Goal: Information Seeking & Learning: Learn about a topic

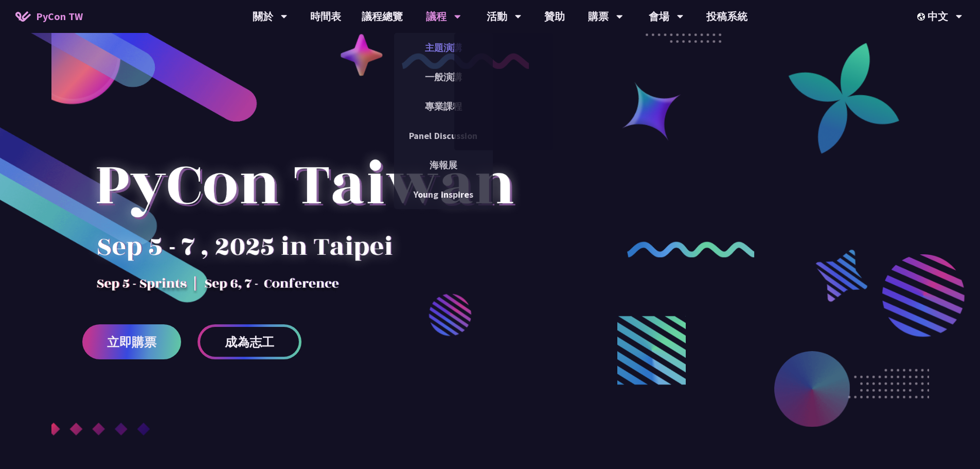
click at [440, 48] on link "主題演講" at bounding box center [443, 48] width 99 height 24
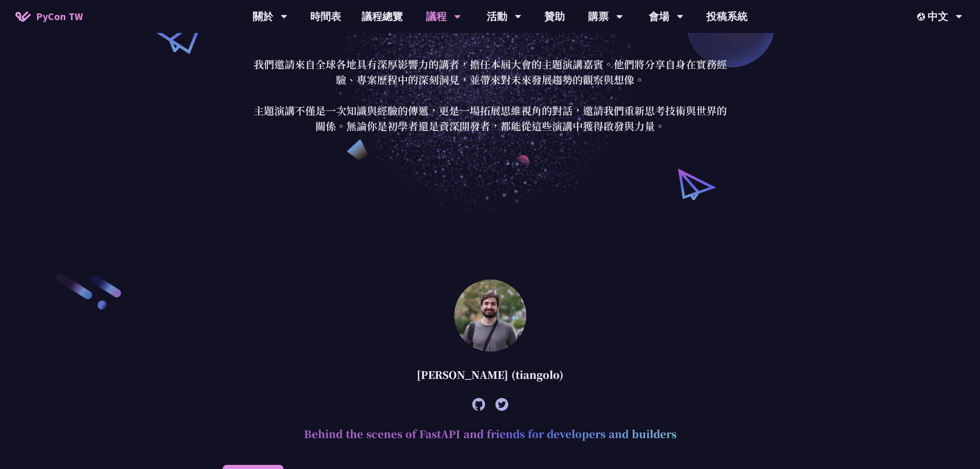
scroll to position [257, 0]
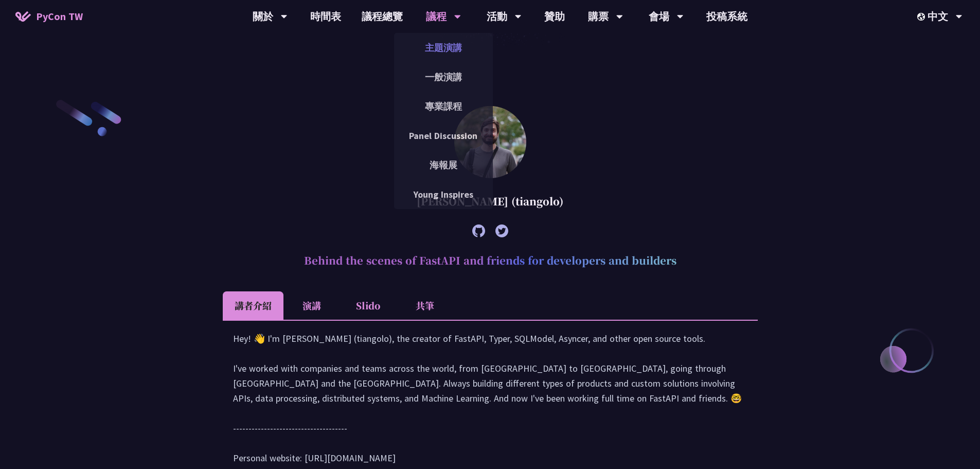
click at [436, 57] on link "主題演講" at bounding box center [443, 48] width 99 height 24
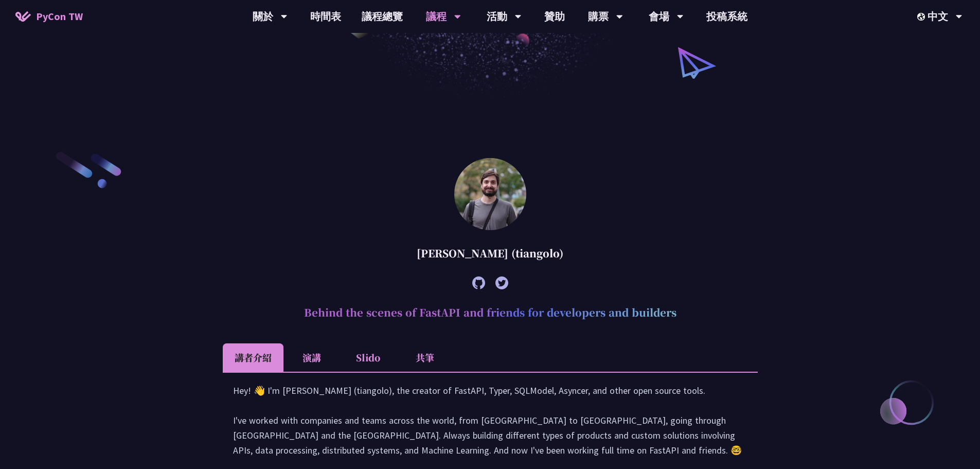
scroll to position [103, 0]
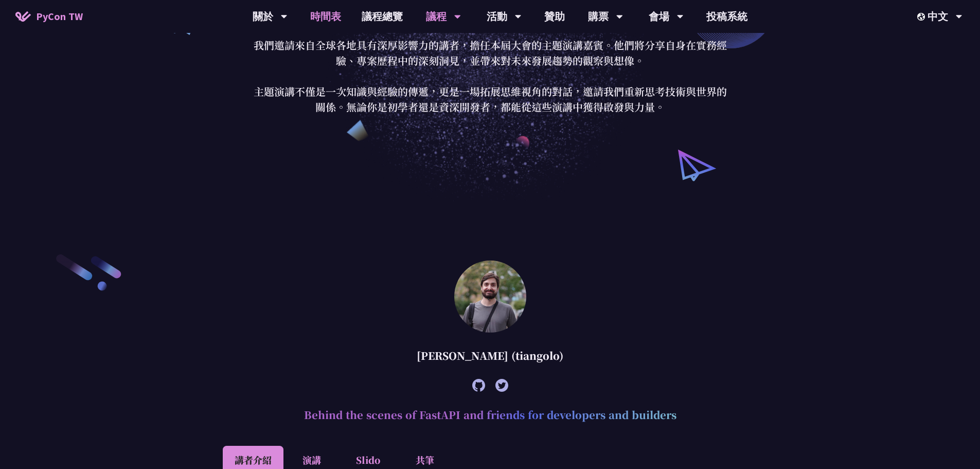
click at [332, 14] on link "時間表" at bounding box center [325, 16] width 51 height 33
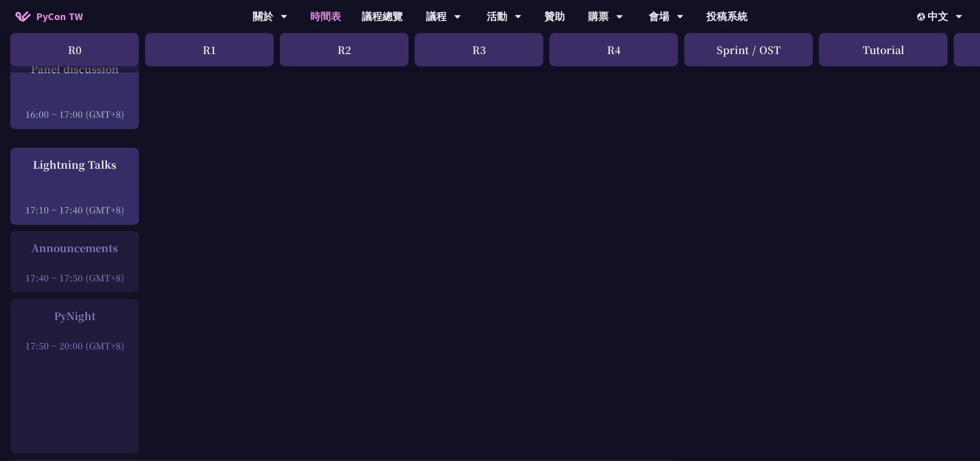
scroll to position [1338, 0]
click at [120, 339] on div at bounding box center [74, 330] width 118 height 15
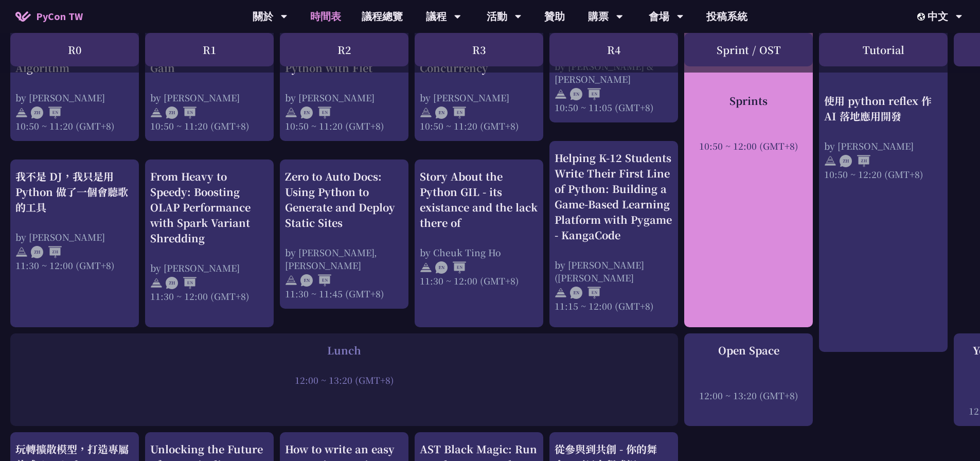
scroll to position [515, 0]
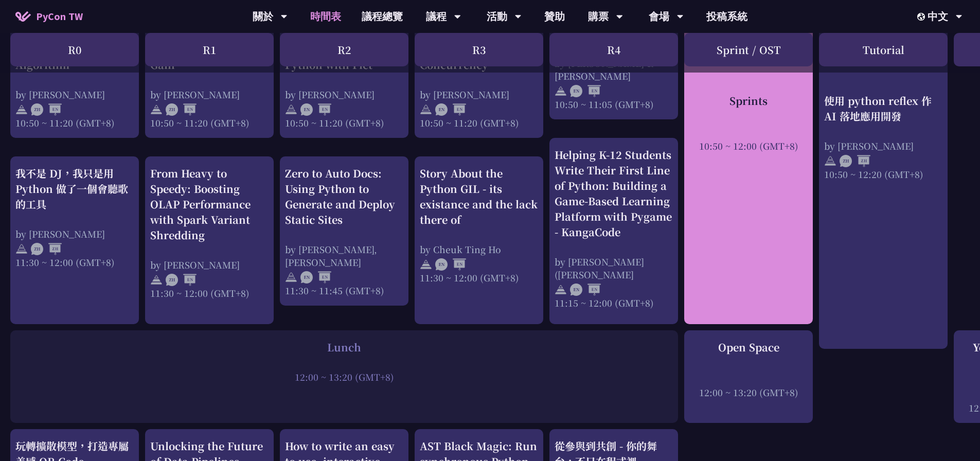
click at [769, 255] on div "Sprints 10:50 ~ 12:00 (GMT+8)" at bounding box center [748, 147] width 129 height 354
drag, startPoint x: 769, startPoint y: 255, endPoint x: 769, endPoint y: 268, distance: 12.3
click at [769, 268] on div "Sprints 10:50 ~ 12:00 (GMT+8)" at bounding box center [748, 147] width 129 height 354
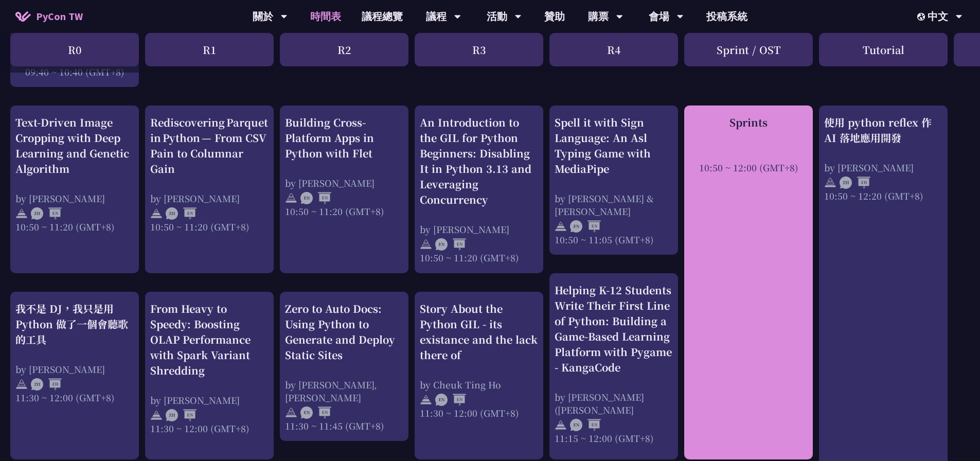
scroll to position [309, 0]
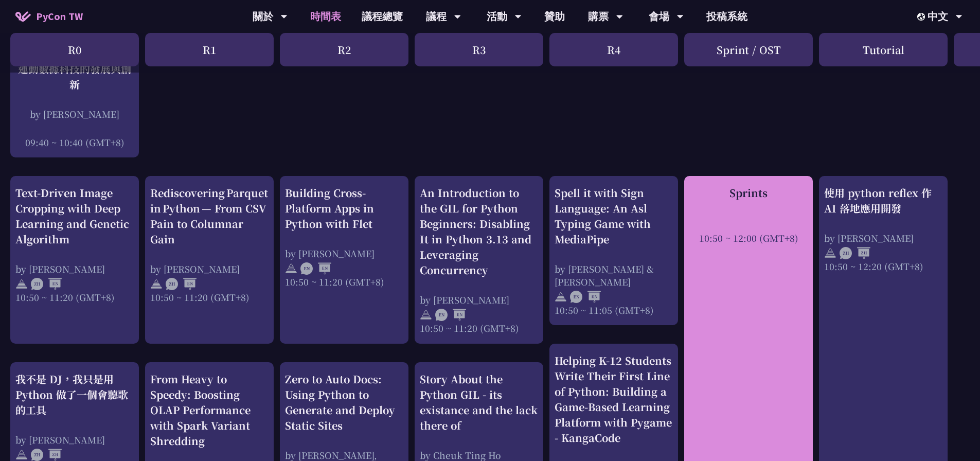
click at [747, 227] on div at bounding box center [748, 223] width 118 height 15
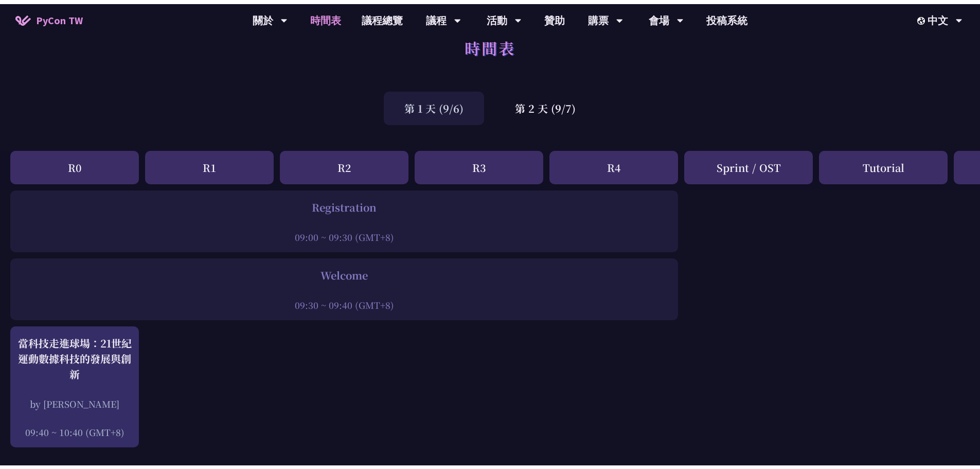
scroll to position [0, 0]
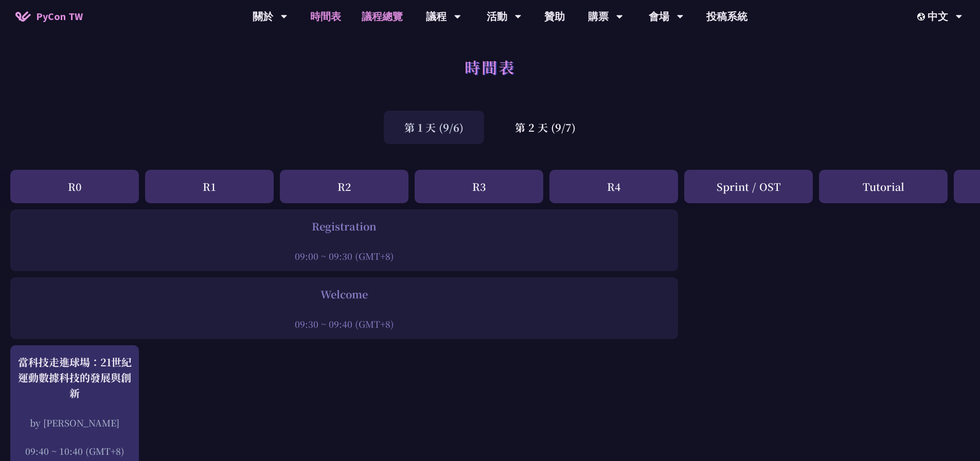
click at [388, 24] on link "議程總覽" at bounding box center [382, 16] width 62 height 33
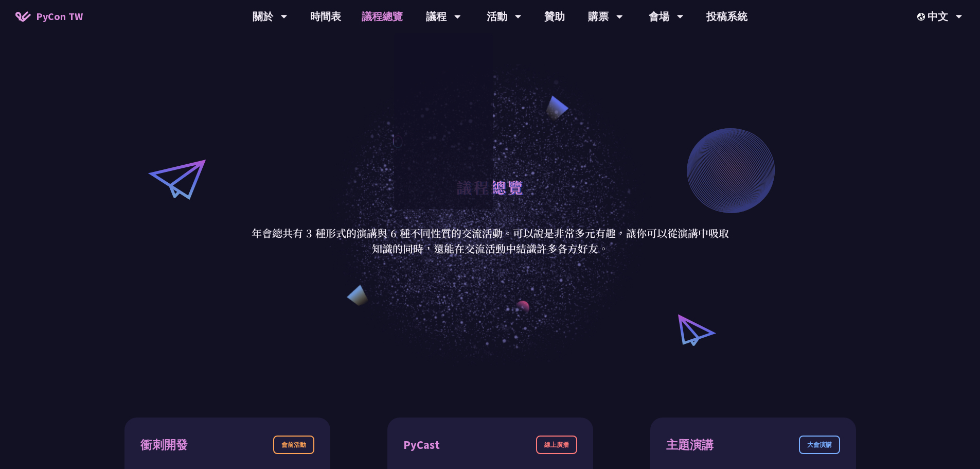
click at [393, 18] on link "議程總覽" at bounding box center [382, 16] width 62 height 33
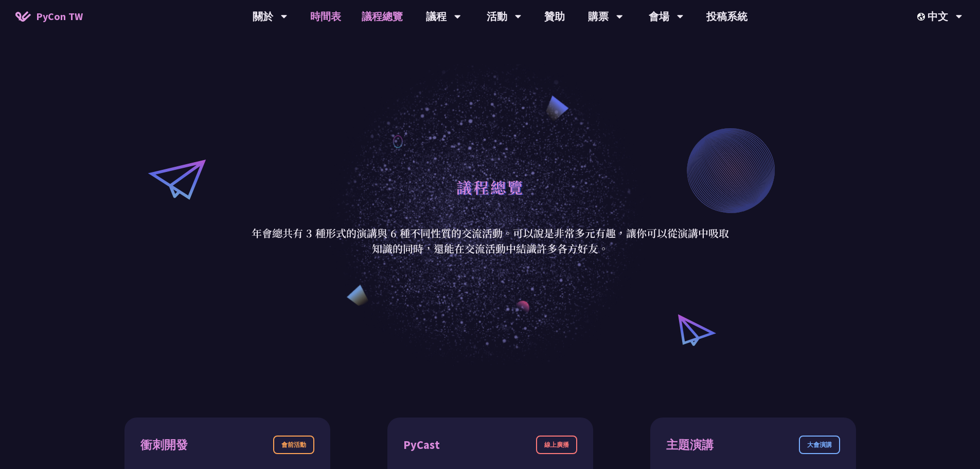
click at [332, 18] on link "時間表" at bounding box center [325, 16] width 51 height 33
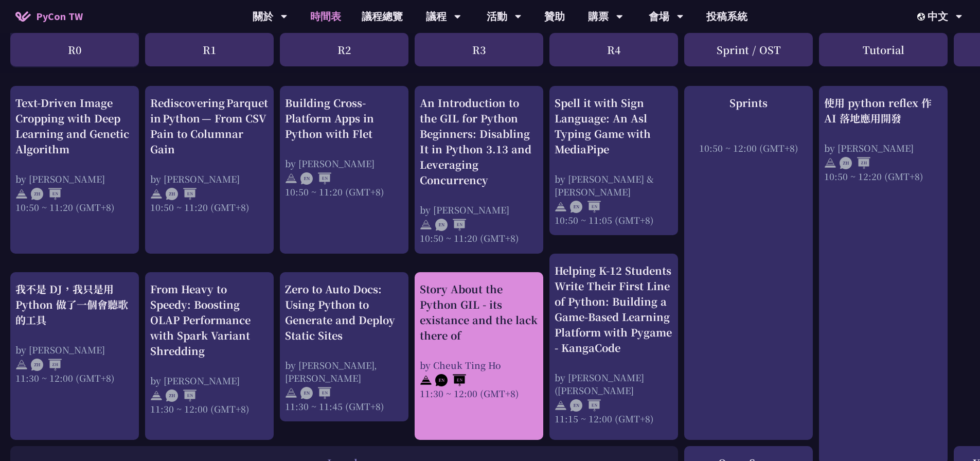
scroll to position [515, 0]
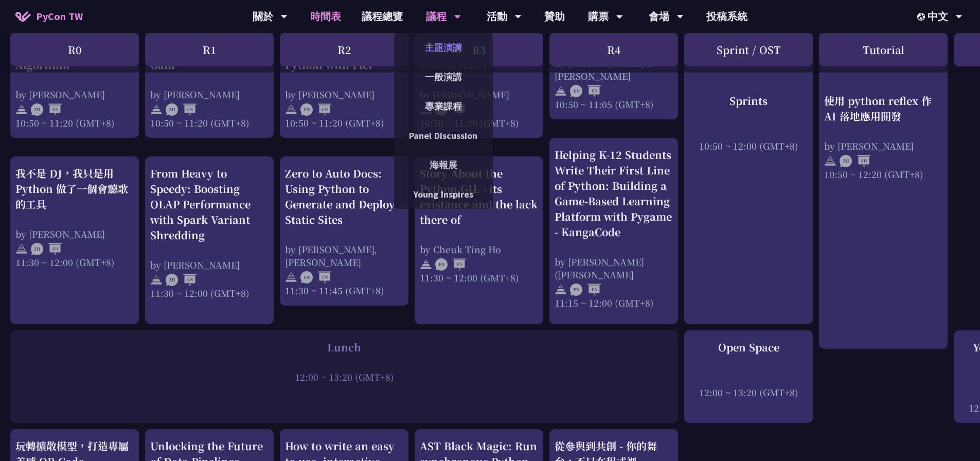
click at [445, 49] on link "主題演講" at bounding box center [443, 48] width 99 height 24
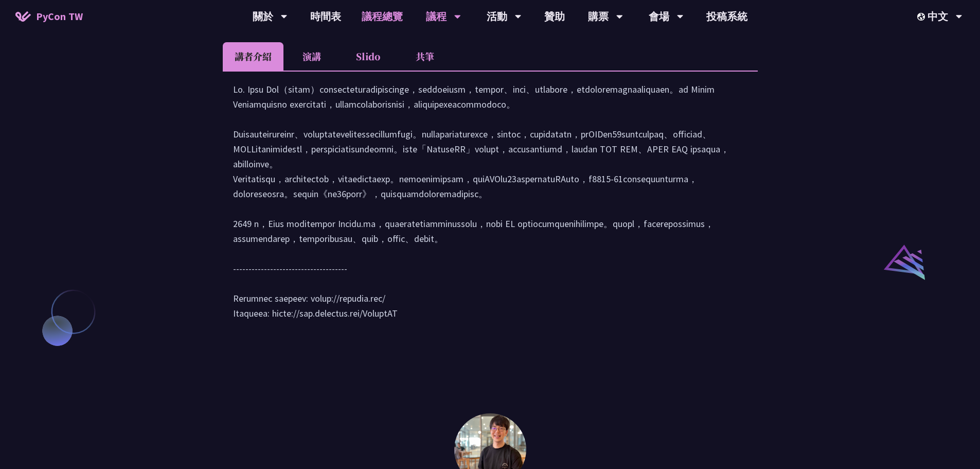
scroll to position [840, 0]
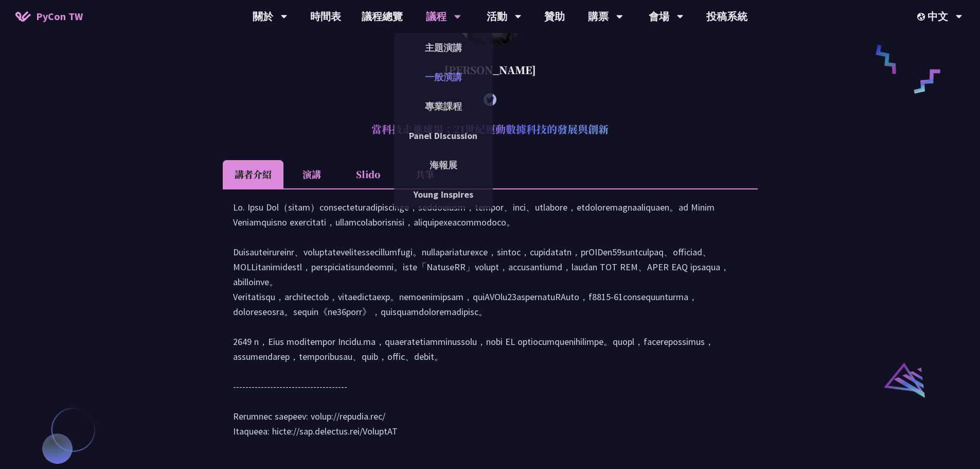
click at [445, 70] on link "一般演講" at bounding box center [443, 77] width 99 height 24
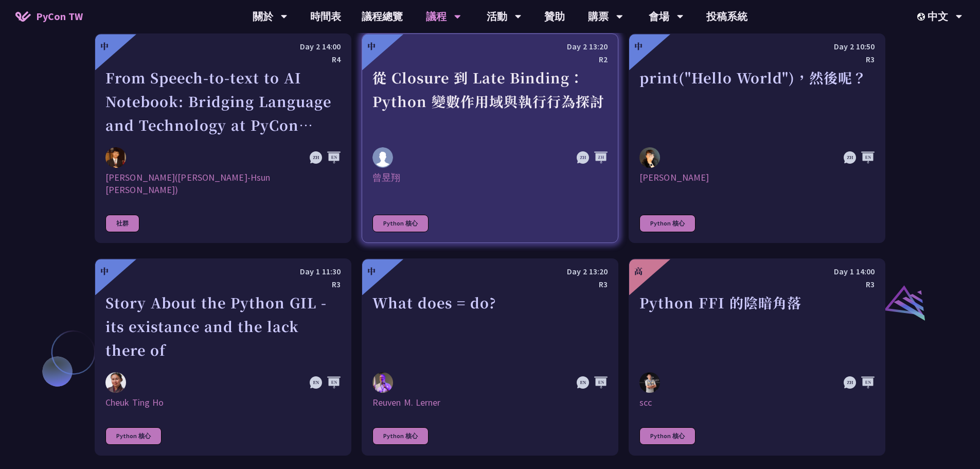
scroll to position [978, 0]
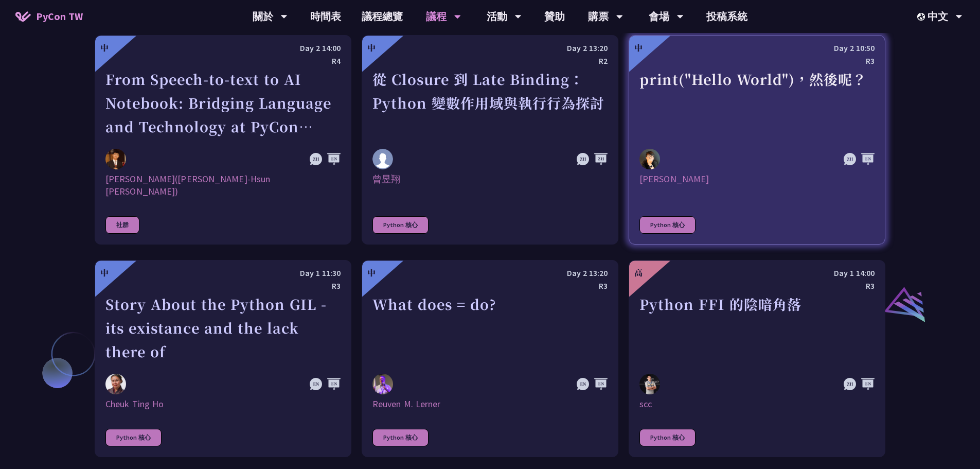
click at [722, 87] on div "print("Hello World")，然後呢？" at bounding box center [757, 102] width 235 height 71
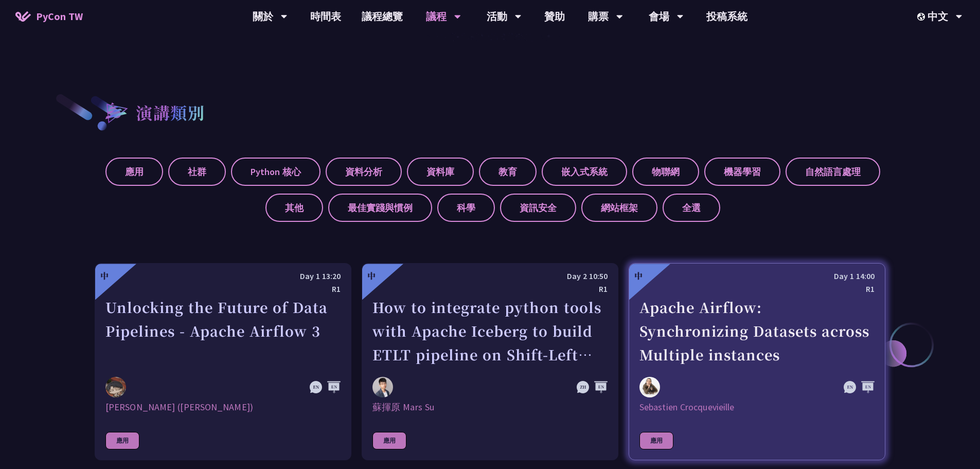
scroll to position [367, 0]
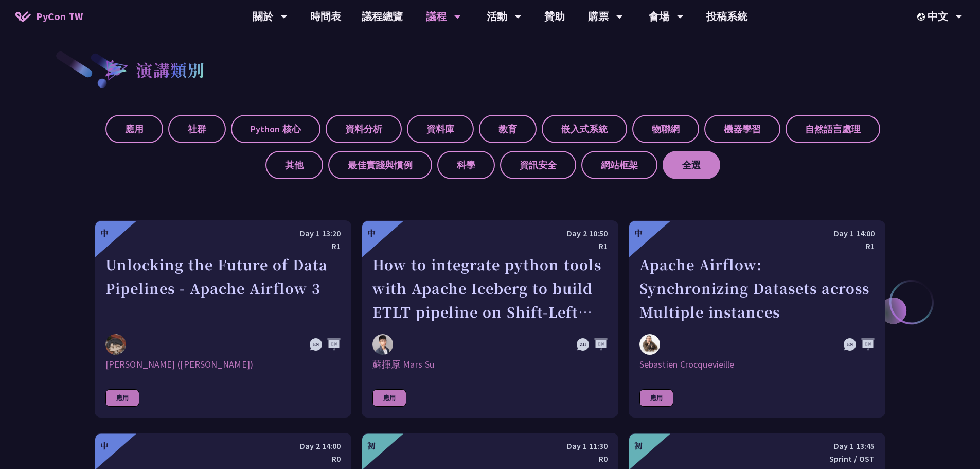
click at [692, 169] on label "全選" at bounding box center [692, 165] width 58 height 28
click at [0, 0] on input "全選" at bounding box center [0, 0] width 0 height 0
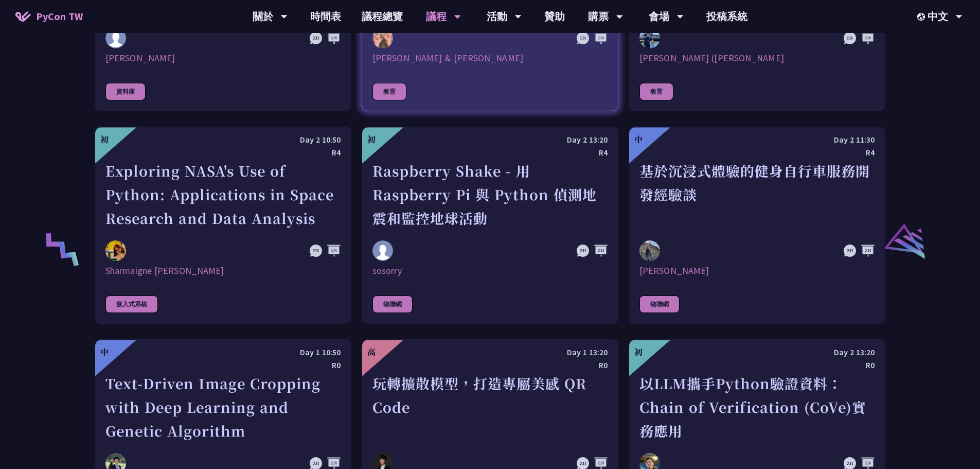
scroll to position [1859, 0]
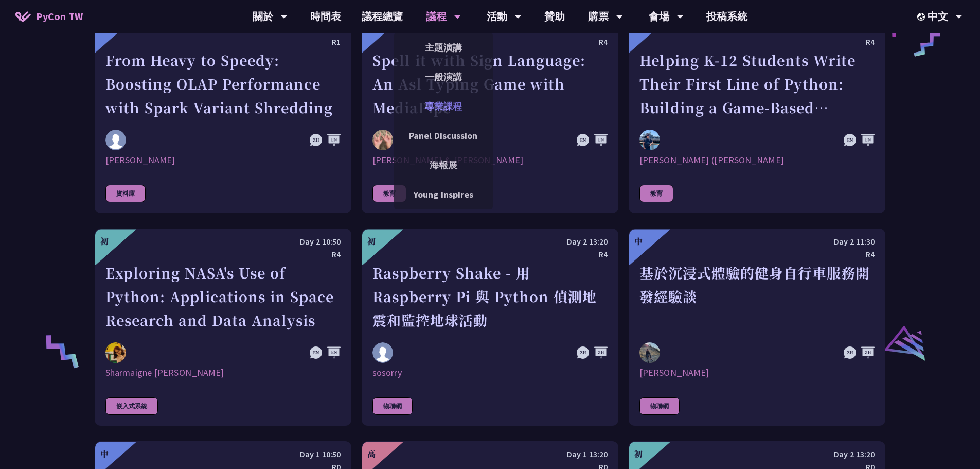
click at [439, 106] on link "專業課程" at bounding box center [443, 106] width 99 height 24
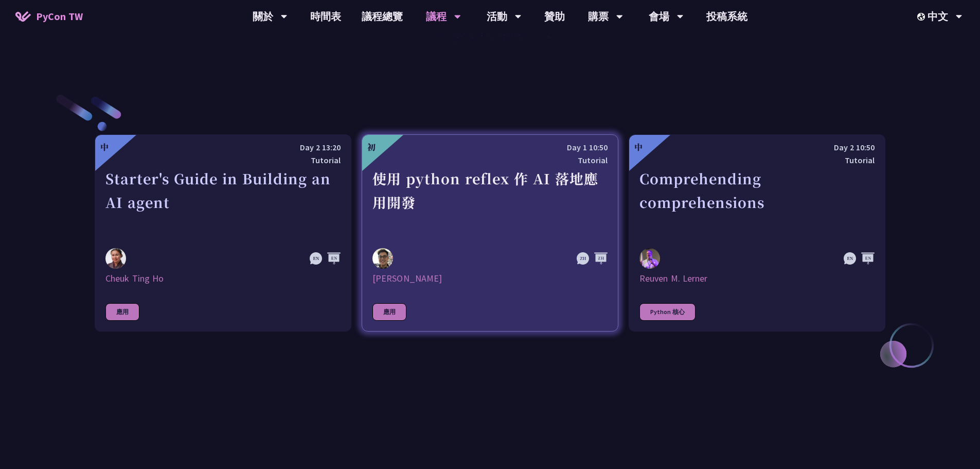
scroll to position [309, 0]
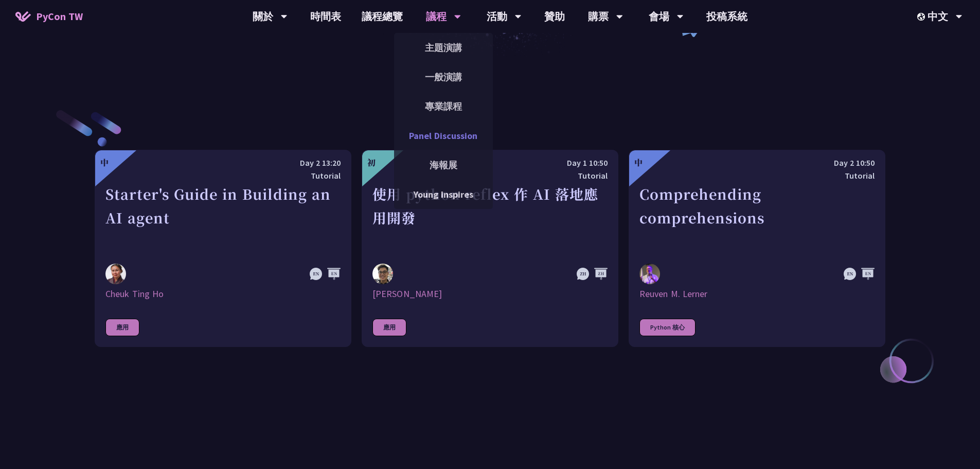
click at [451, 135] on link "Panel Discussion" at bounding box center [443, 135] width 99 height 24
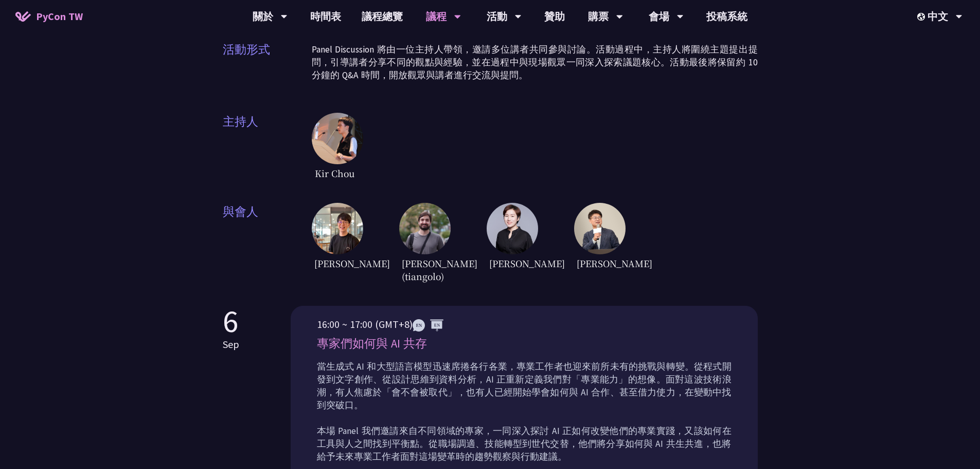
scroll to position [206, 0]
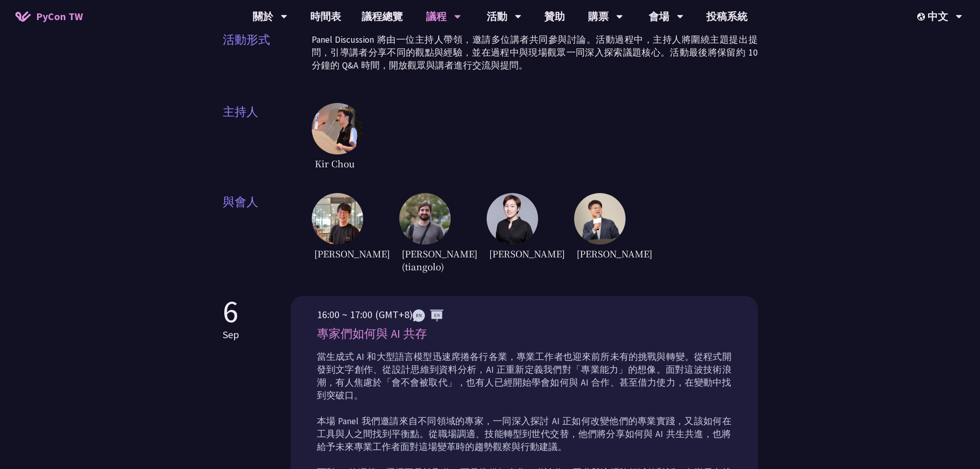
click at [343, 228] on img at bounding box center [337, 218] width 51 height 51
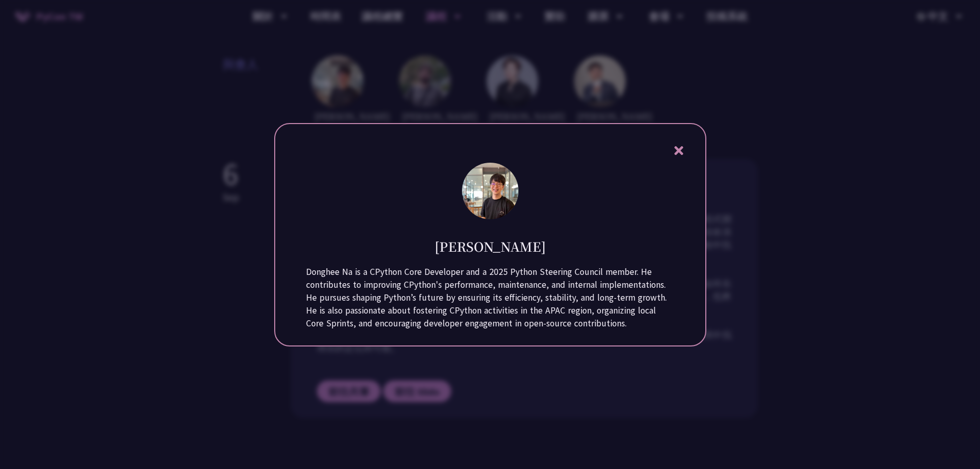
scroll to position [360, 0]
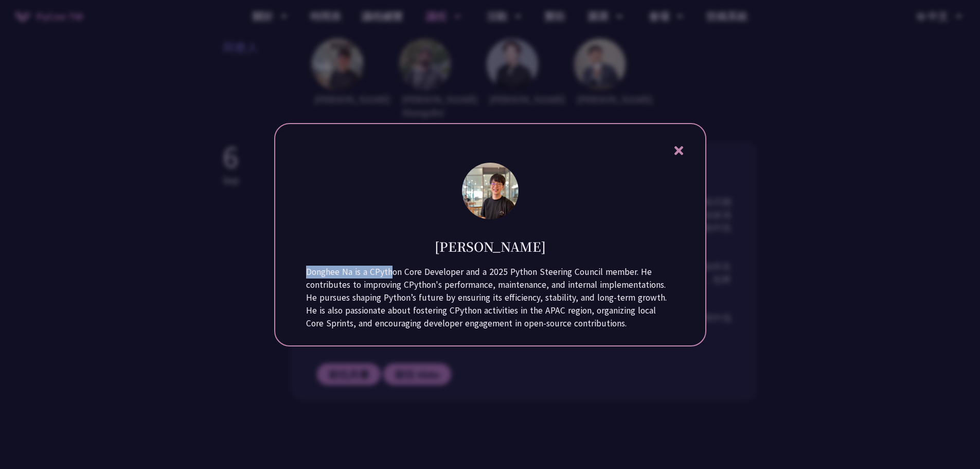
drag, startPoint x: 327, startPoint y: 278, endPoint x: 564, endPoint y: 268, distance: 237.4
click at [564, 268] on div "Donghee Na is a CPython Core Developer and a 2025 Python Steering Council membe…" at bounding box center [490, 297] width 368 height 64
click at [677, 146] on icon at bounding box center [679, 150] width 9 height 9
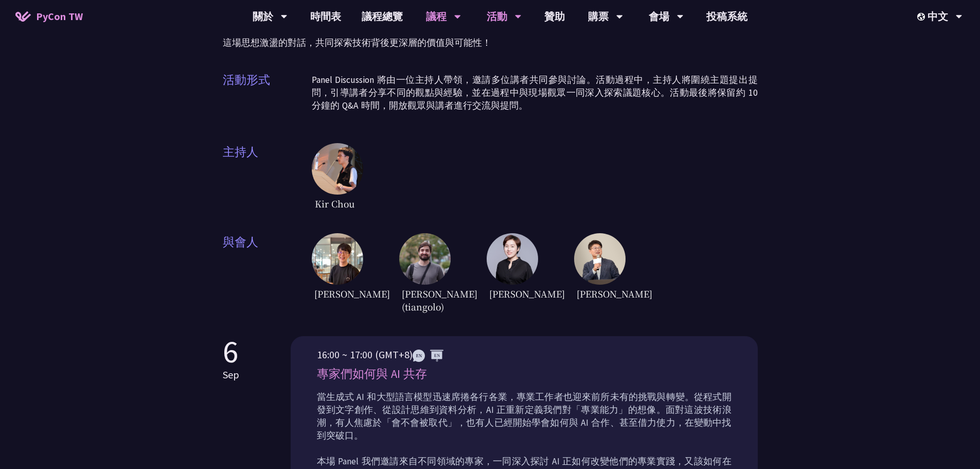
scroll to position [103, 0]
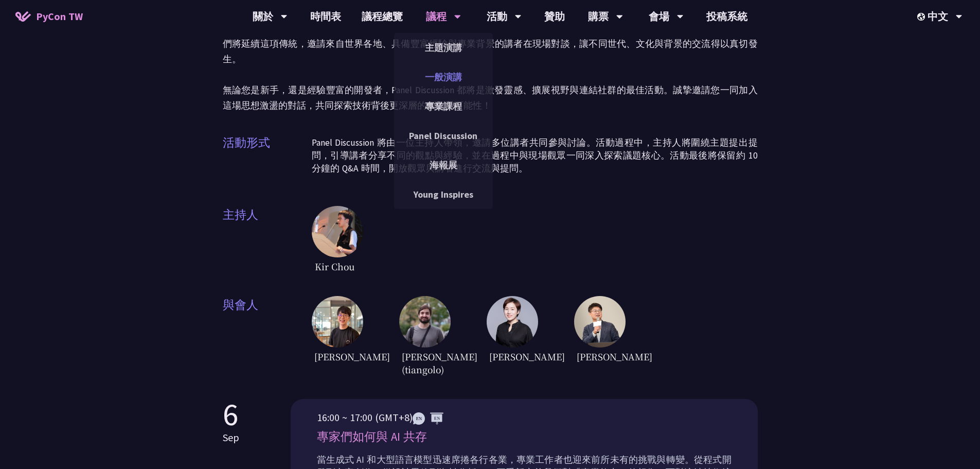
click at [445, 75] on link "一般演講" at bounding box center [443, 77] width 99 height 24
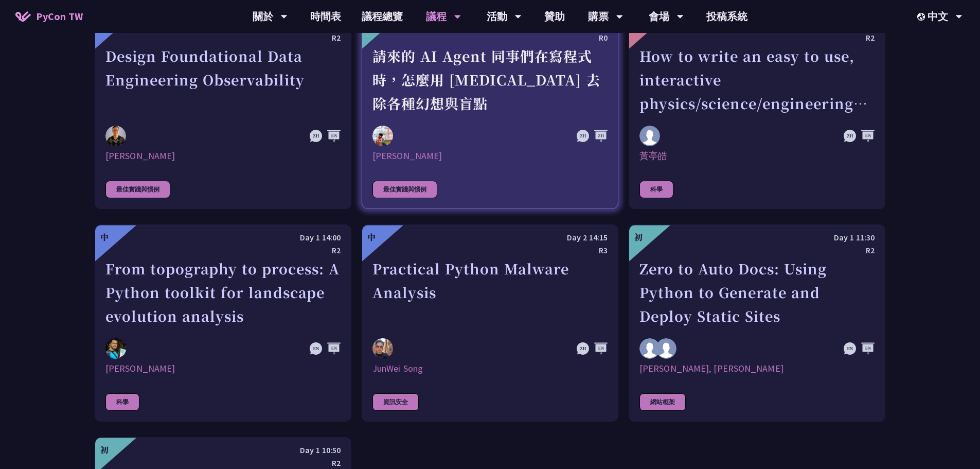
scroll to position [2624, 0]
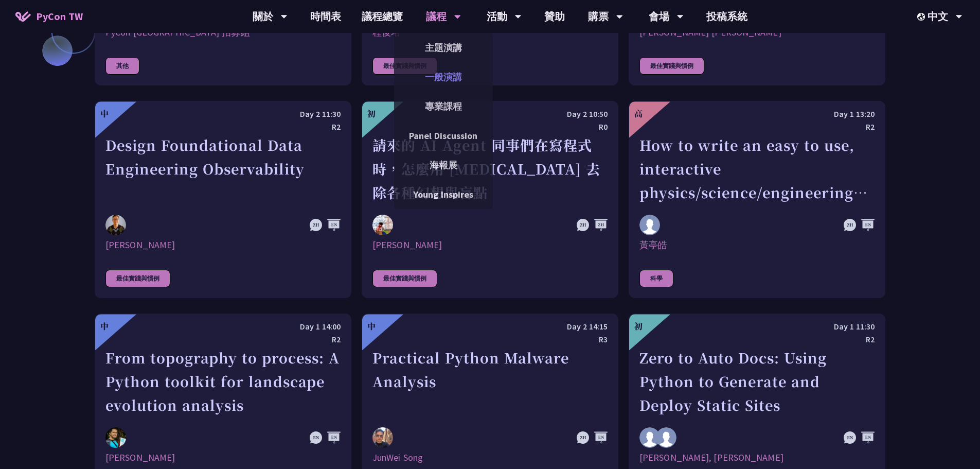
click at [434, 79] on link "一般演講" at bounding box center [443, 77] width 99 height 24
click at [446, 123] on link "Panel Discussion" at bounding box center [443, 135] width 99 height 24
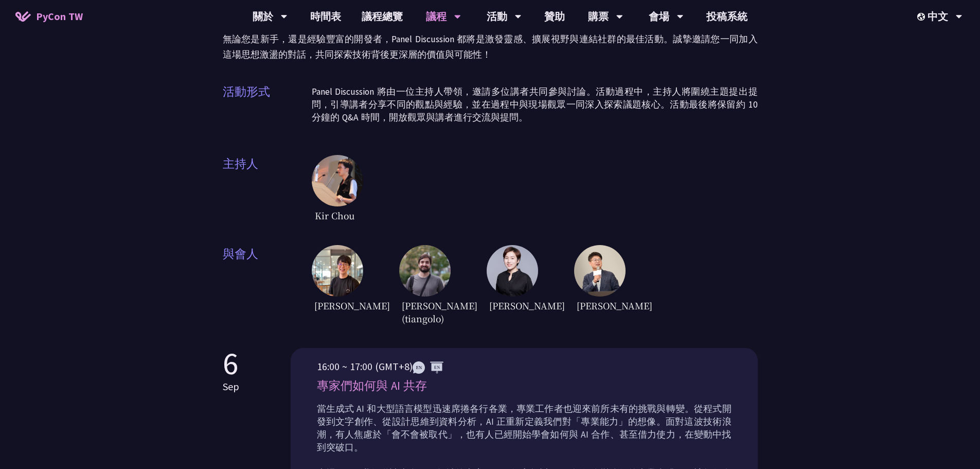
scroll to position [154, 0]
click at [343, 269] on img at bounding box center [337, 269] width 51 height 51
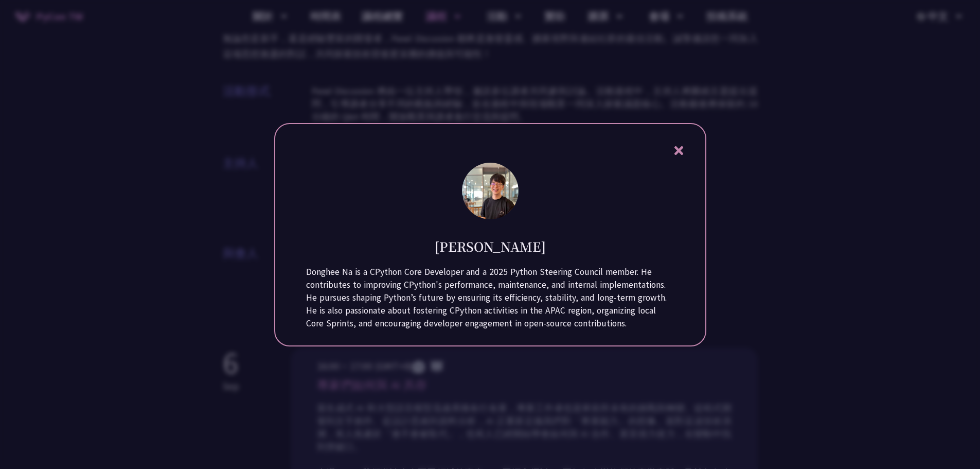
click at [675, 144] on icon at bounding box center [678, 150] width 13 height 13
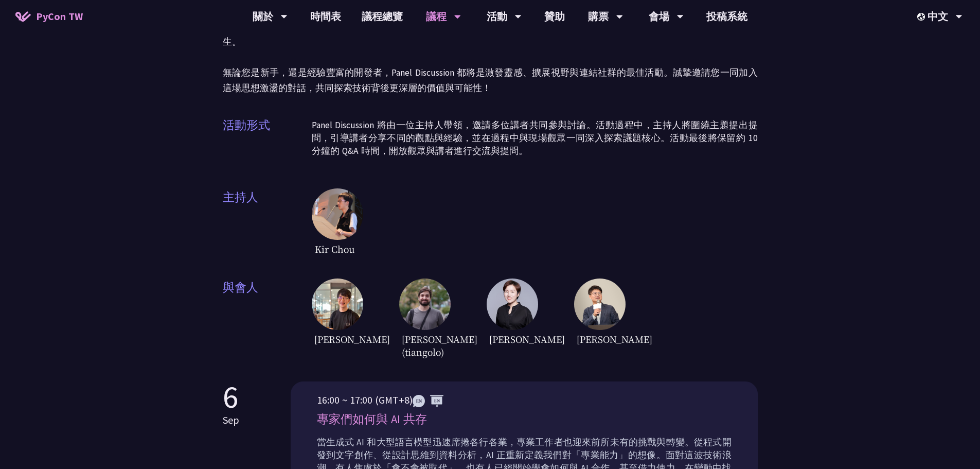
scroll to position [0, 0]
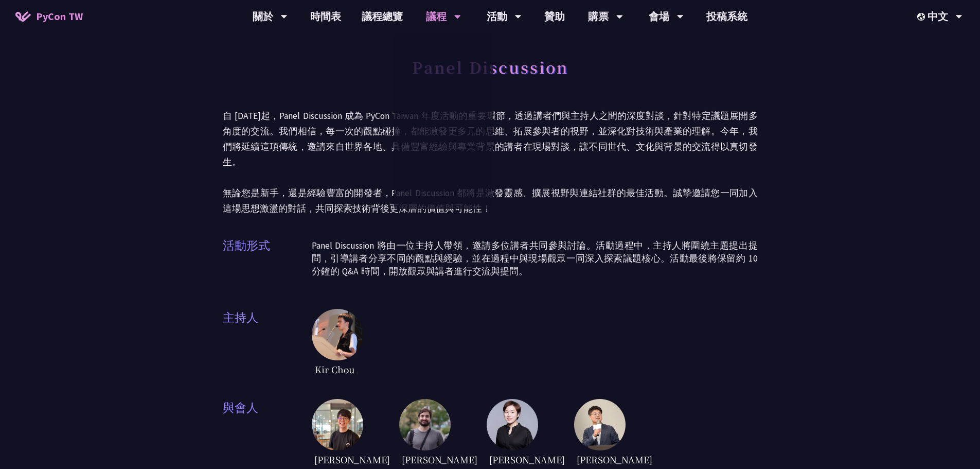
click at [654, 67] on div "Panel Discussion" at bounding box center [490, 78] width 535 height 54
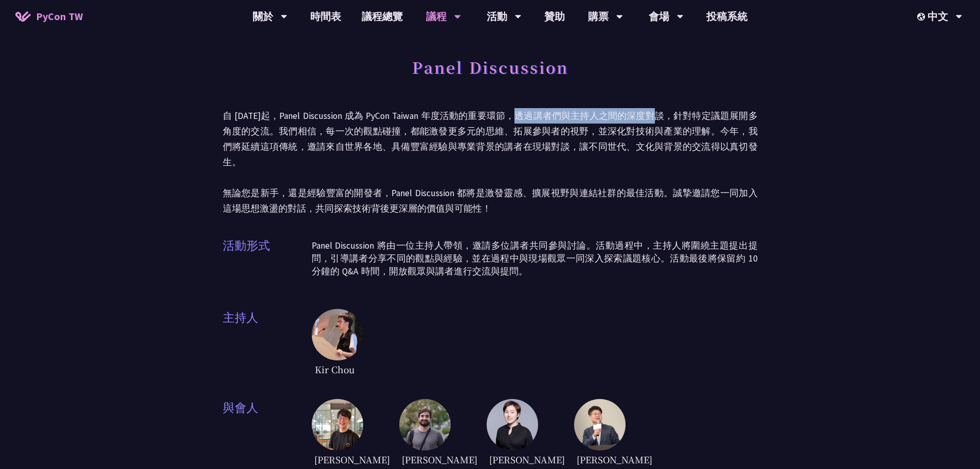
drag, startPoint x: 515, startPoint y: 123, endPoint x: 651, endPoint y: 108, distance: 136.6
click at [651, 108] on p "自 [DATE]起，Panel Discussion 成為 PyCon Taiwan 年度活動的重要環節，透過講者們與主持人之間的深度對談，針對特定議題展開多…" at bounding box center [490, 162] width 535 height 108
click at [667, 106] on div "Panel Discussion 自 [DATE]起，Panel Discussion 成為 PyCon Taiwan 年度活動的重要環節，透過講者們與主持人…" at bounding box center [490, 266] width 535 height 430
drag, startPoint x: 314, startPoint y: 180, endPoint x: 380, endPoint y: 172, distance: 66.3
click at [376, 173] on p "自 [DATE]起，Panel Discussion 成為 PyCon Taiwan 年度活動的重要環節，透過講者們與主持人之間的深度對談，針對特定議題展開多…" at bounding box center [490, 162] width 535 height 108
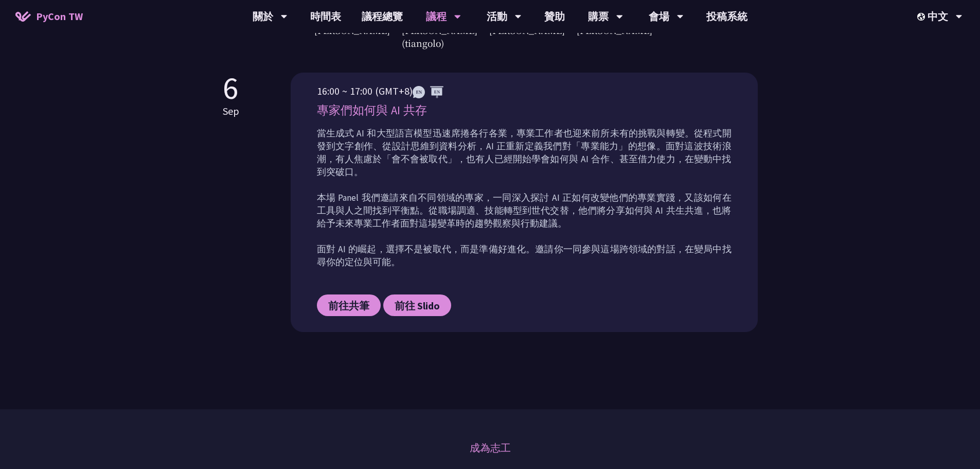
scroll to position [463, 0]
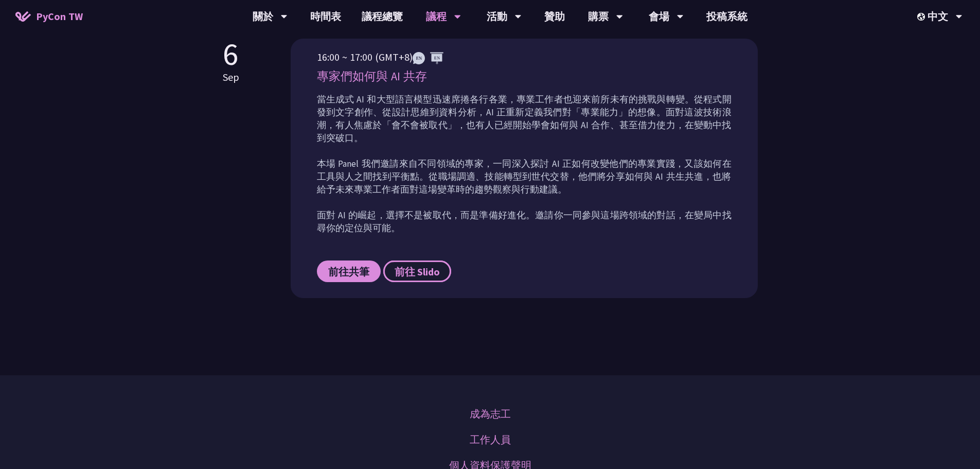
click at [420, 265] on span "前往 Slido" at bounding box center [417, 271] width 45 height 13
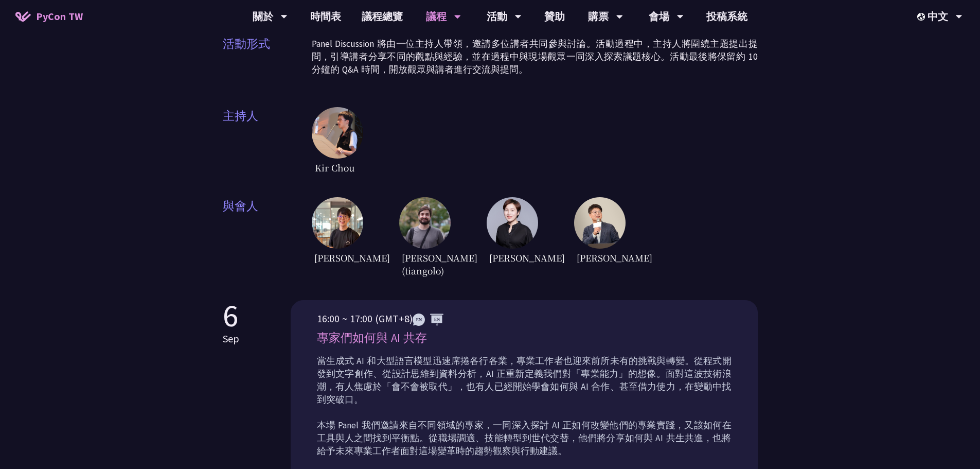
scroll to position [0, 0]
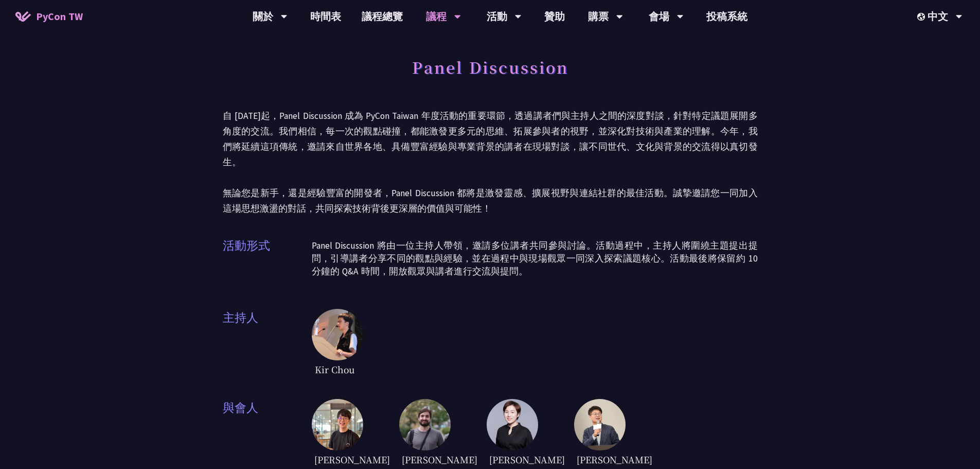
click at [466, 256] on p "Panel Discussion 將由一位主持人帶領，邀請多位講者共同參與討論。活動過程中，主持人將圍繞主題提出提問，引導講者分享不同的觀點與經驗，並在過程中…" at bounding box center [535, 258] width 446 height 39
drag, startPoint x: 389, startPoint y: 179, endPoint x: 458, endPoint y: 180, distance: 69.5
click at [458, 180] on p "自 [DATE]起，Panel Discussion 成為 PyCon Taiwan 年度活動的重要環節，透過講者們與主持人之間的深度對談，針對特定議題展開多…" at bounding box center [490, 162] width 535 height 108
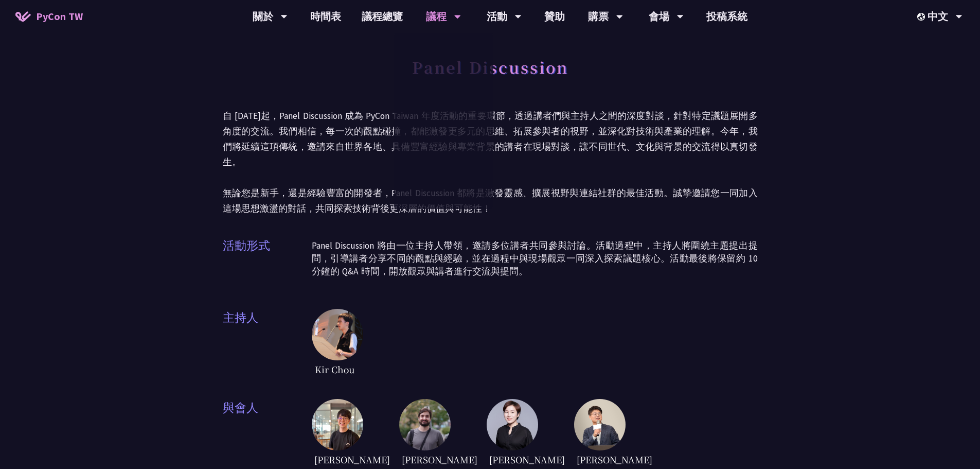
click at [585, 245] on p "Panel Discussion 將由一位主持人帶領，邀請多位講者共同參與討論。活動過程中，主持人將圍繞主題提出提問，引導講者分享不同的觀點與經驗，並在過程中…" at bounding box center [535, 258] width 446 height 39
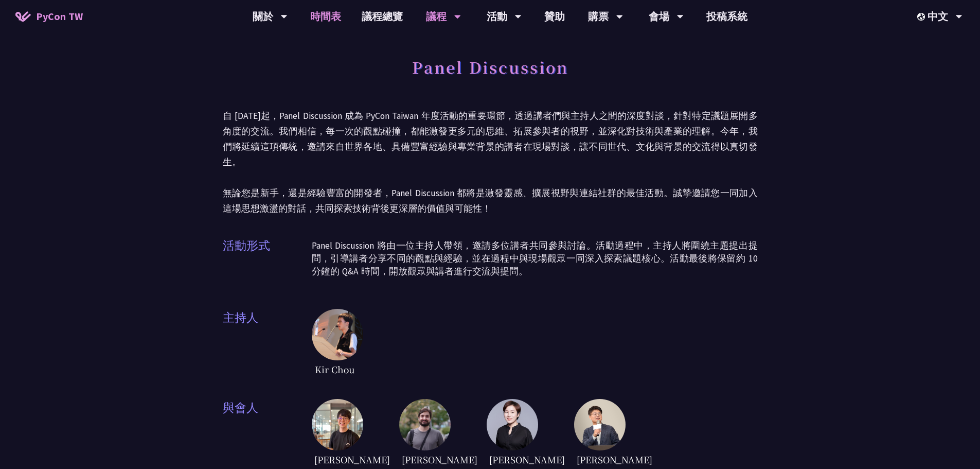
click at [324, 21] on link "時間表" at bounding box center [325, 16] width 51 height 33
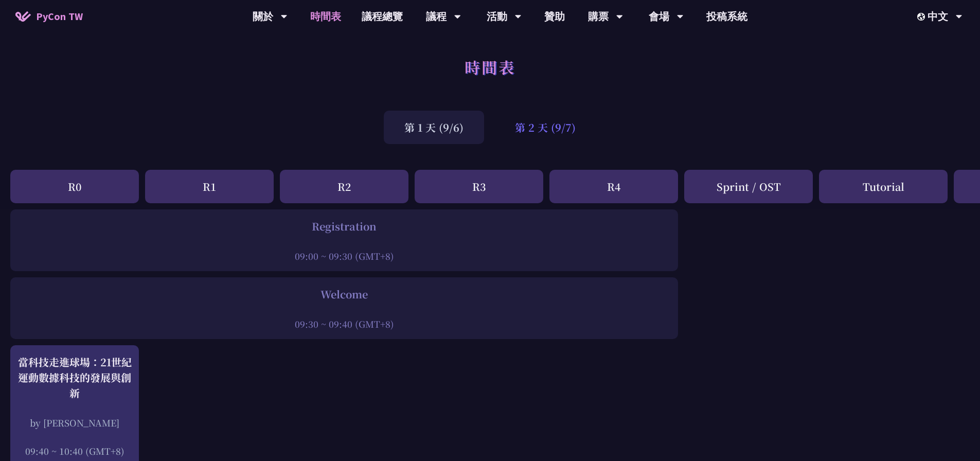
click at [521, 113] on div "第 2 天 (9/7)" at bounding box center [545, 127] width 102 height 33
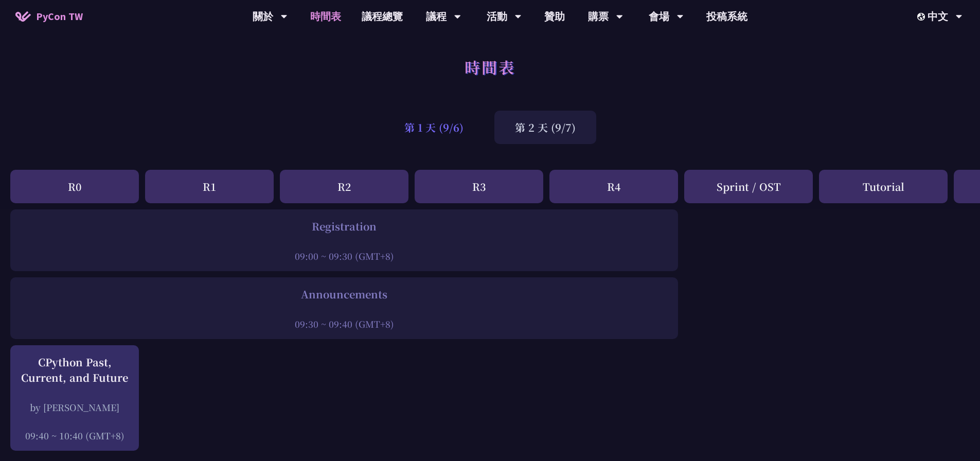
click at [456, 140] on div "第 1 天 (9/6)" at bounding box center [434, 127] width 100 height 33
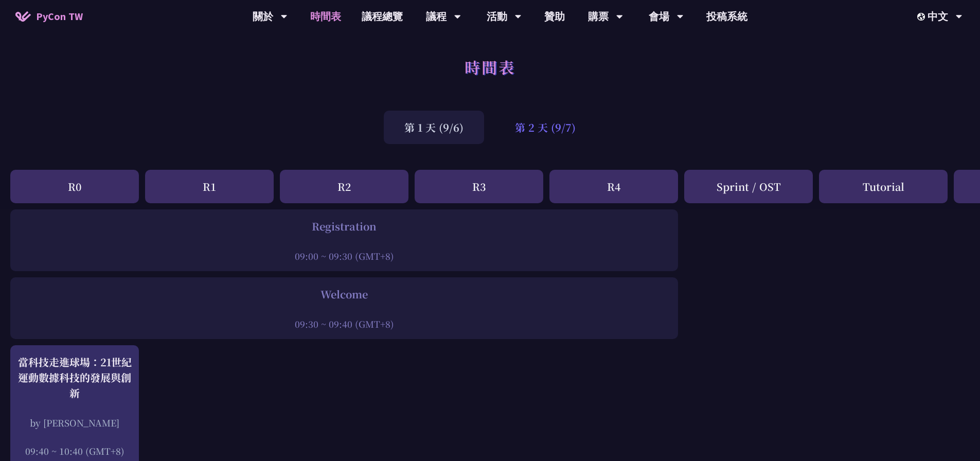
click at [511, 120] on div "第 2 天 (9/7)" at bounding box center [545, 127] width 102 height 33
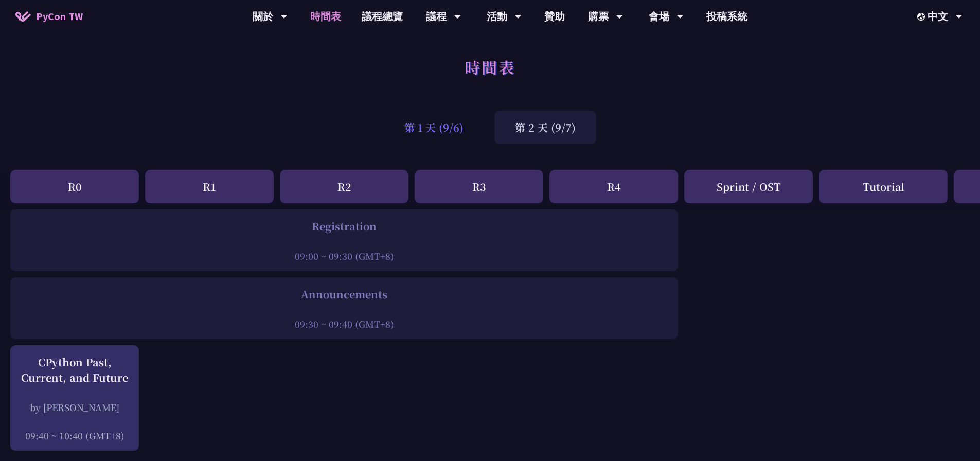
click at [465, 134] on div "第 1 天 (9/6)" at bounding box center [434, 127] width 100 height 33
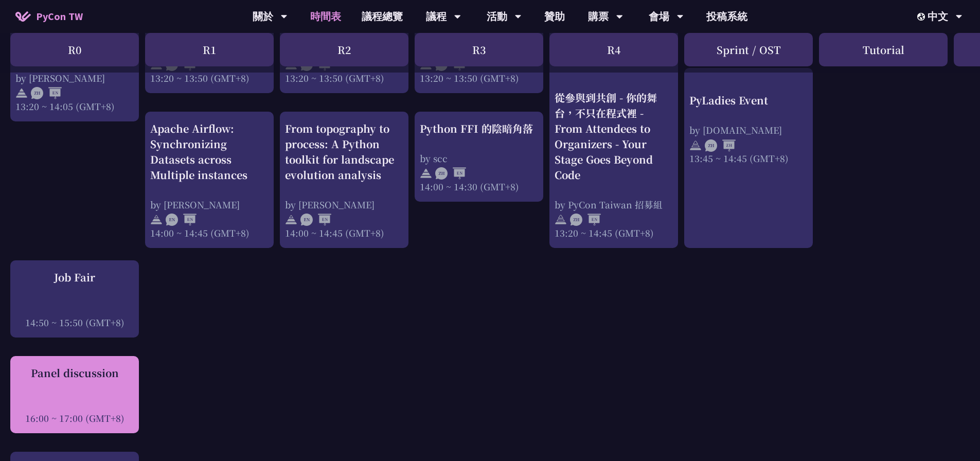
scroll to position [1080, 0]
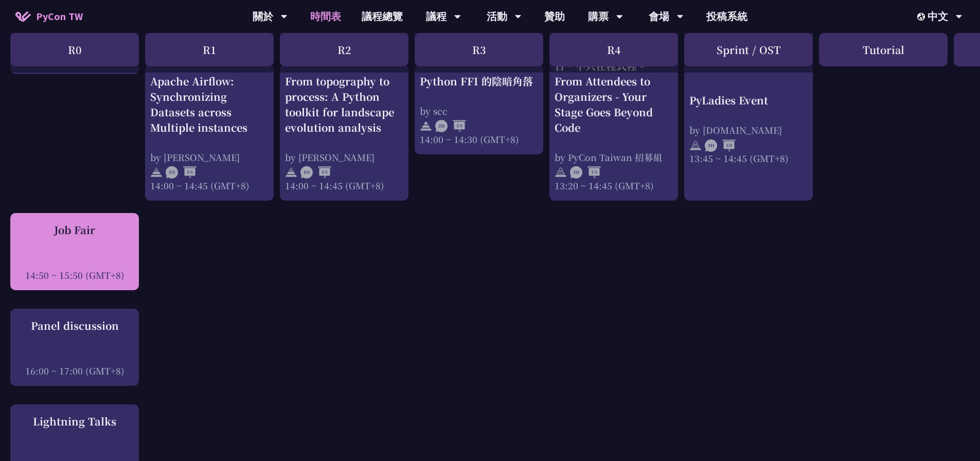
click at [80, 263] on div "Job Fair 14:50 ~ 15:50 (GMT+8)" at bounding box center [74, 251] width 118 height 59
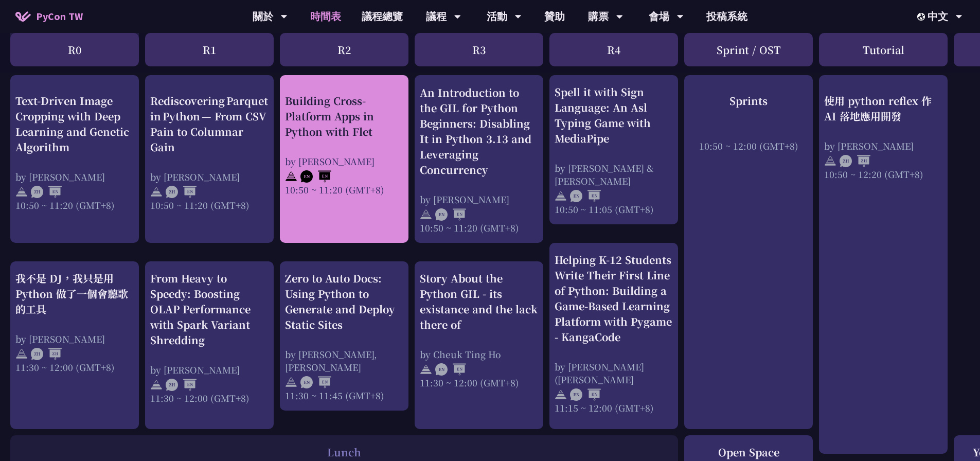
scroll to position [257, 0]
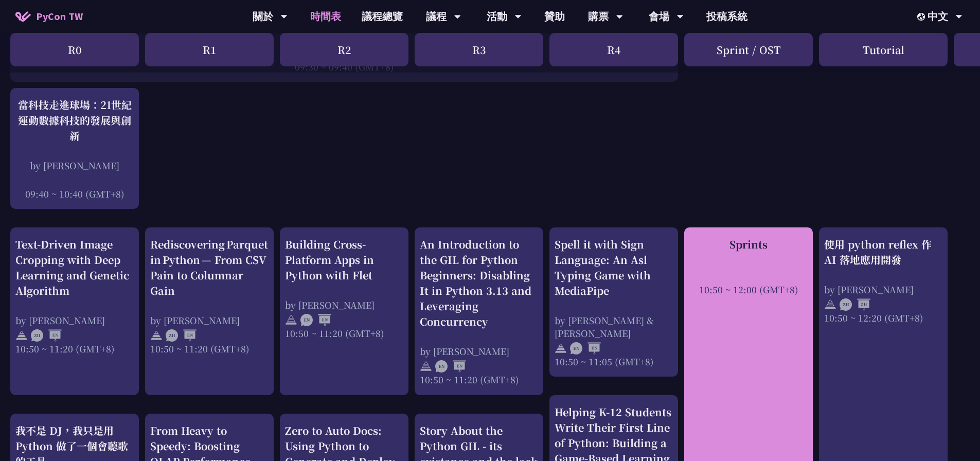
click at [722, 335] on div "Sprints 10:50 ~ 12:00 (GMT+8)" at bounding box center [748, 404] width 129 height 354
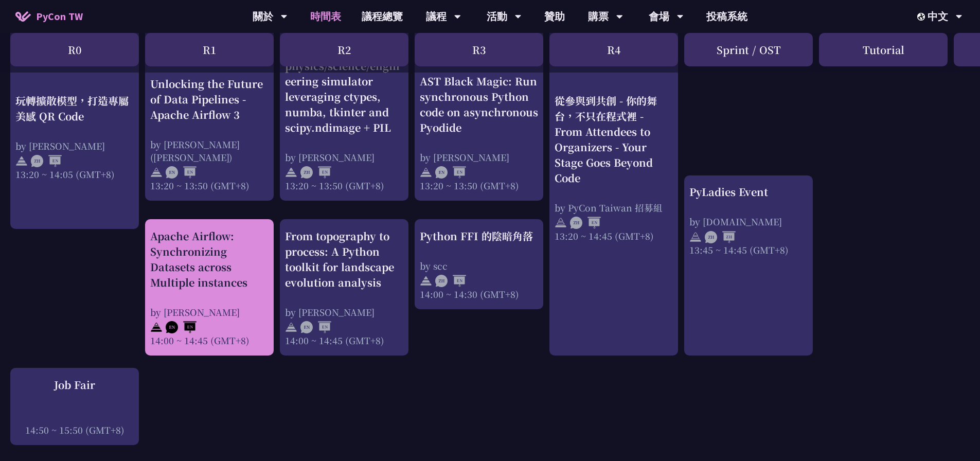
scroll to position [926, 0]
click at [236, 290] on div "Apache Airflow: Synchronizing Datasets across Multiple instances by [PERSON_NAM…" at bounding box center [209, 287] width 118 height 118
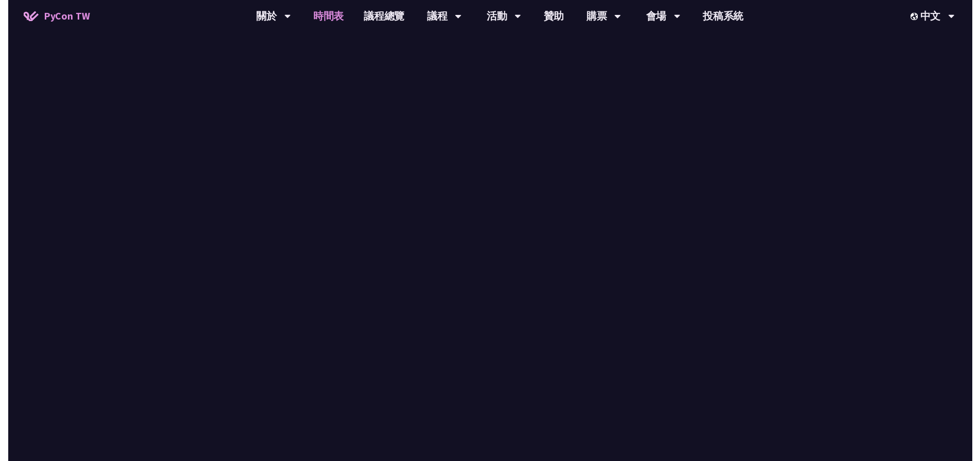
scroll to position [926, 0]
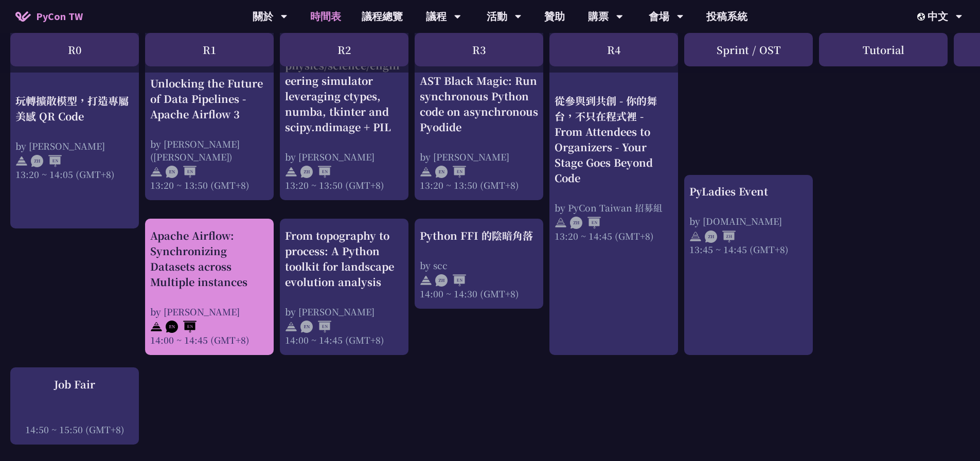
click at [226, 316] on div "by [PERSON_NAME]" at bounding box center [209, 311] width 118 height 13
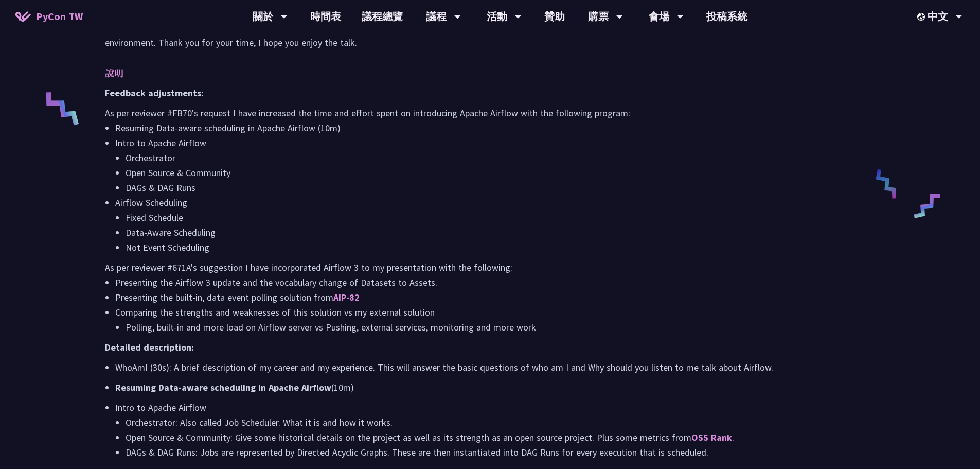
scroll to position [154, 0]
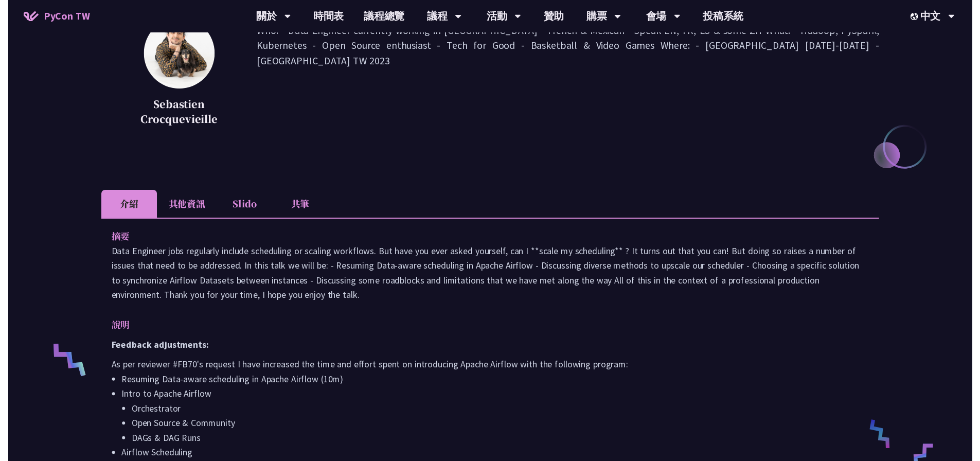
scroll to position [926, 0]
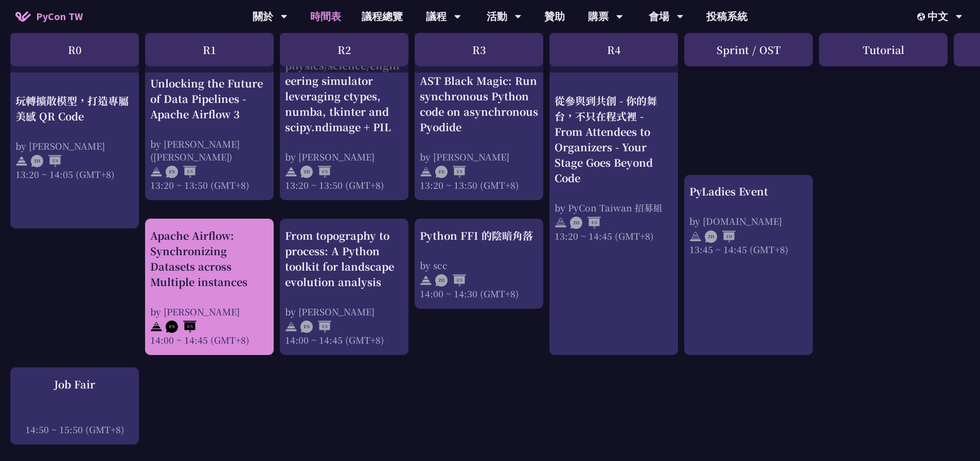
click at [214, 333] on div at bounding box center [209, 325] width 118 height 15
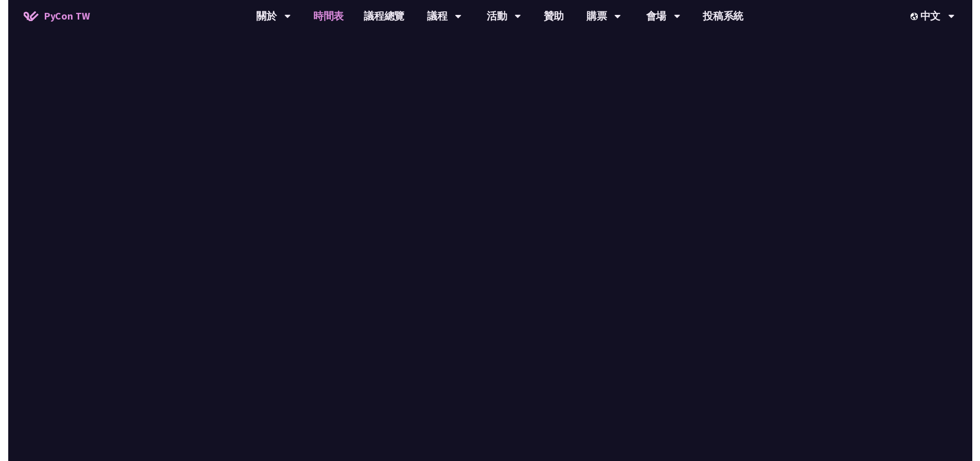
scroll to position [926, 0]
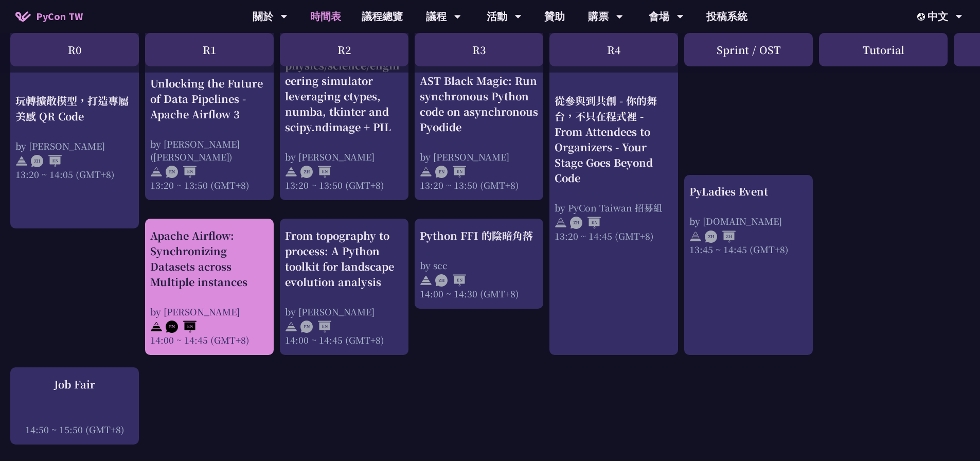
click at [220, 346] on div "14:00 ~ 14:45 (GMT+8)" at bounding box center [209, 339] width 118 height 13
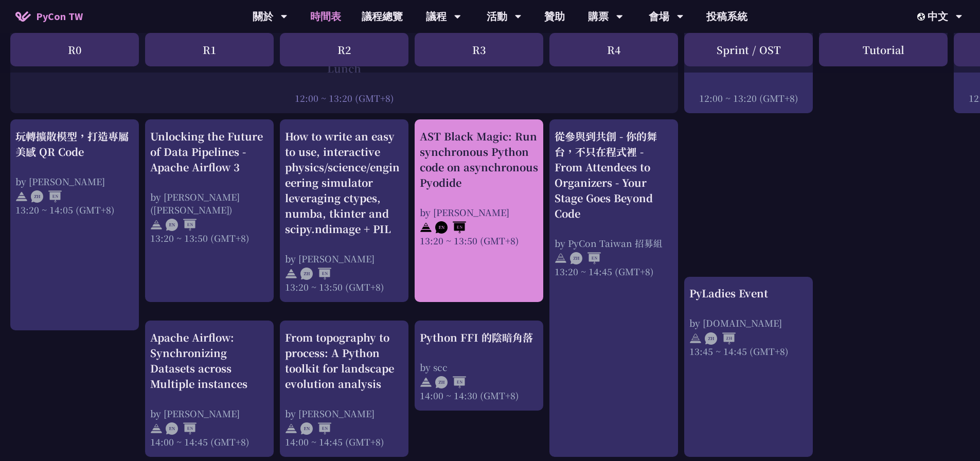
scroll to position [823, 0]
click at [481, 269] on div "AST Black Magic: Run synchronous Python code on asynchronous Pyodide by [PERSON…" at bounding box center [479, 211] width 129 height 183
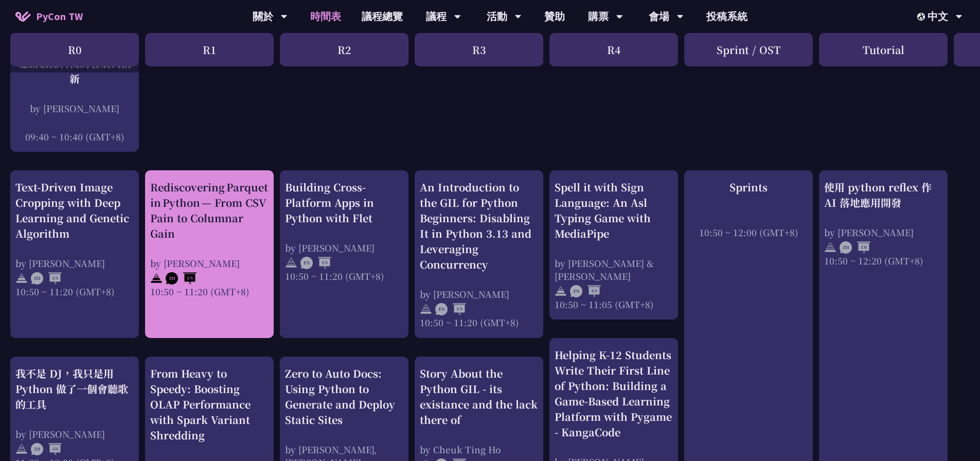
scroll to position [309, 0]
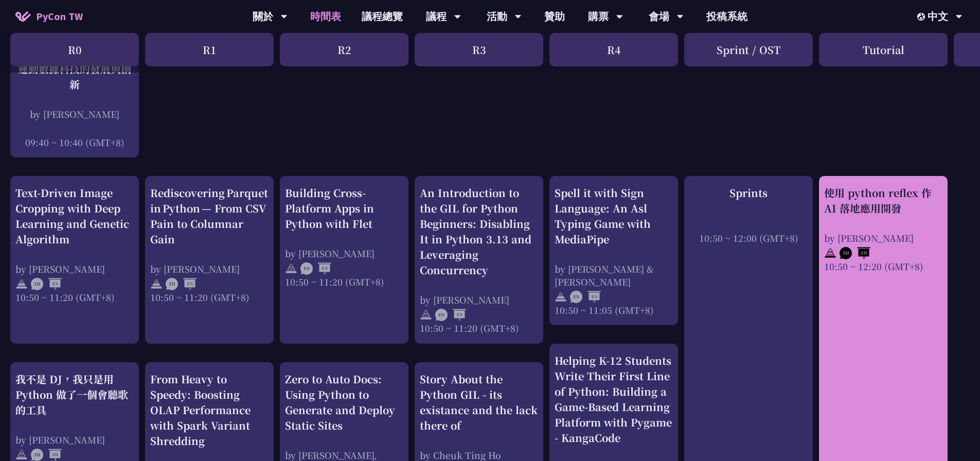
click at [899, 292] on div "使用 python reflex 作 AI 落地應用開發 by [PERSON_NAME] 10:50 ~ 12:20 (GMT+8)" at bounding box center [883, 365] width 129 height 379
click at [878, 288] on div "使用 python reflex 作 AI 落地應用開發 by [PERSON_NAME] 10:50 ~ 12:20 (GMT+8)" at bounding box center [883, 365] width 129 height 379
click at [877, 288] on div "使用 python reflex 作 AI 落地應用開發 by [PERSON_NAME] 10:50 ~ 12:20 (GMT+8)" at bounding box center [883, 365] width 129 height 379
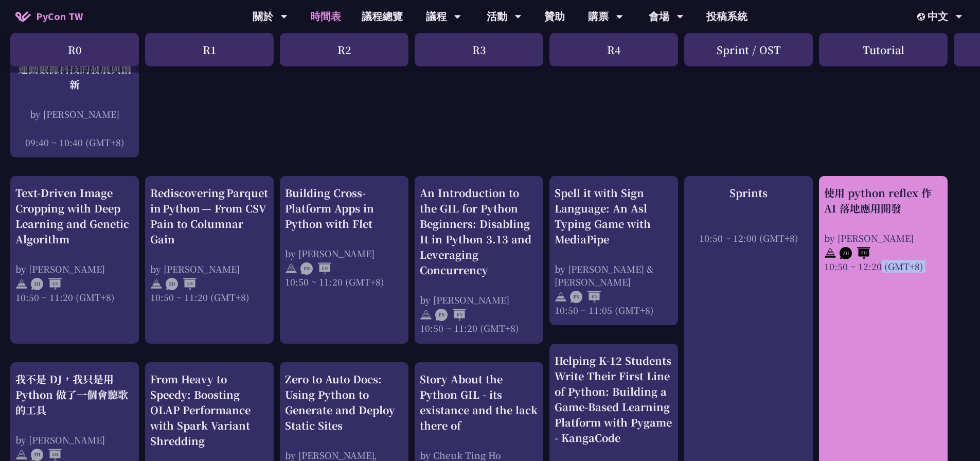
click at [896, 286] on div "使用 python reflex 作 AI 落地應用開發 by [PERSON_NAME] 10:50 ~ 12:20 (GMT+8)" at bounding box center [883, 365] width 129 height 379
click at [882, 274] on div "使用 python reflex 作 AI 落地應用開發 by [PERSON_NAME] 10:50 ~ 12:20 (GMT+8)" at bounding box center [883, 365] width 129 height 379
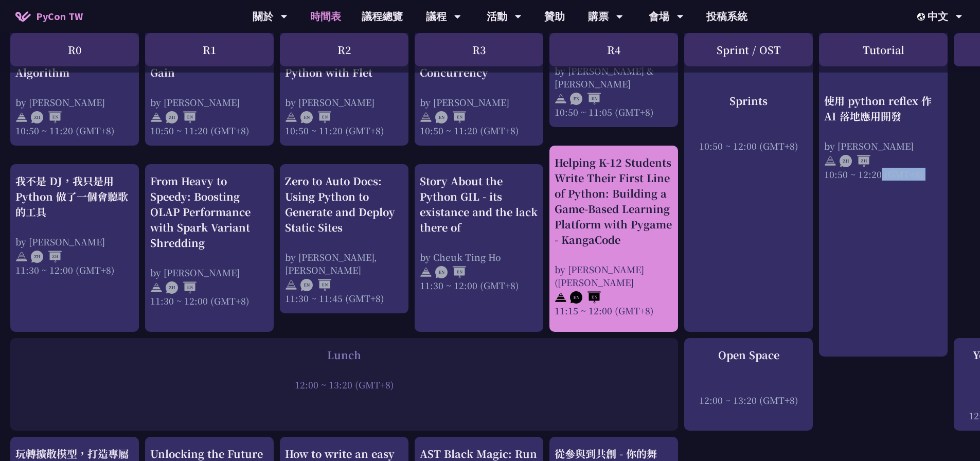
scroll to position [515, 0]
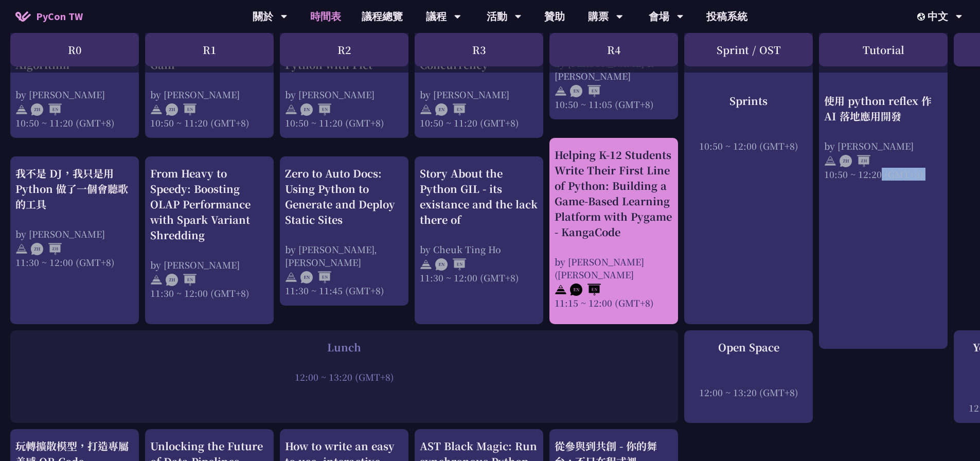
click at [615, 268] on div "by [PERSON_NAME] ([PERSON_NAME]" at bounding box center [614, 268] width 118 height 26
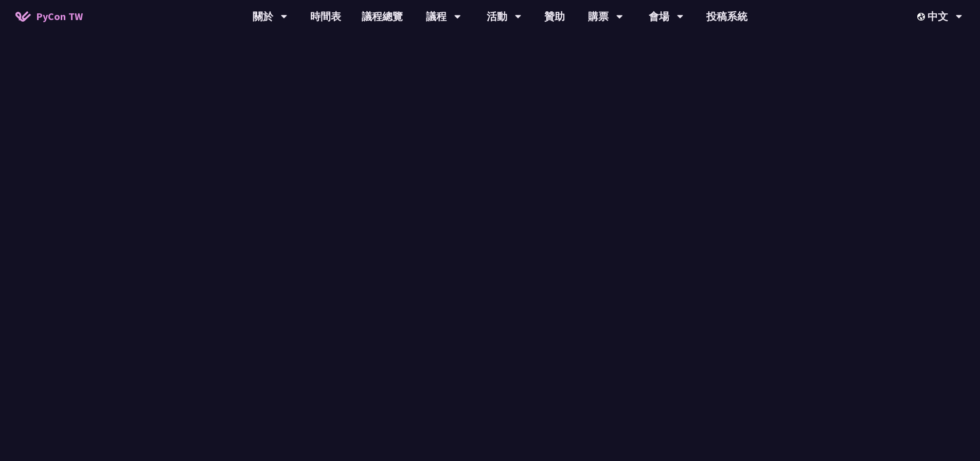
click at [581, 285] on div "Welcome 09:30 ~ 09:40 (GMT+8)" at bounding box center [344, 308] width 668 height 62
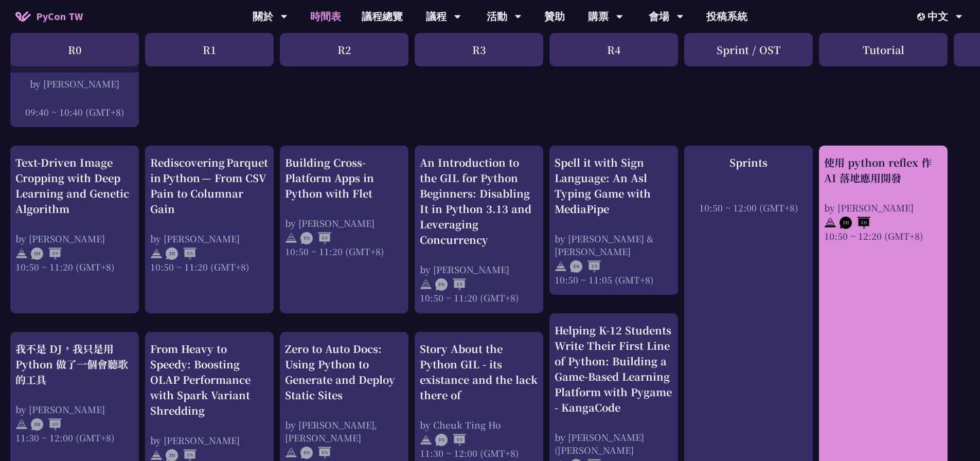
scroll to position [309, 0]
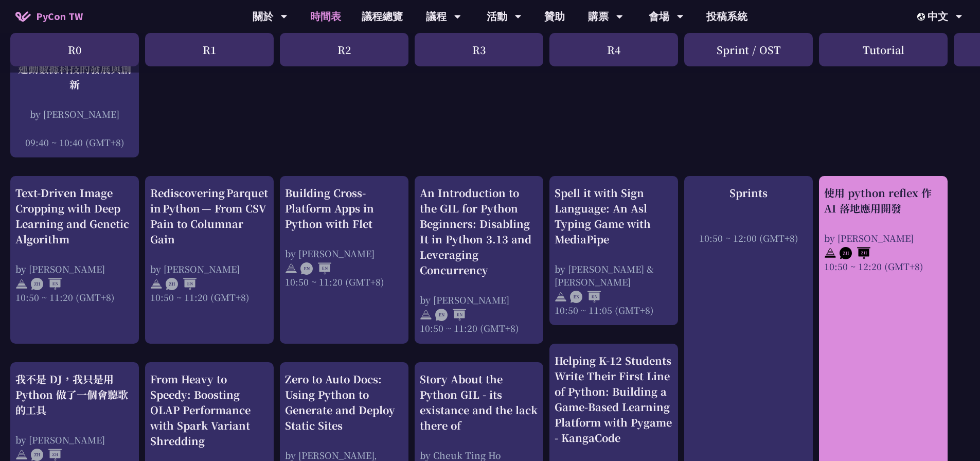
click at [840, 249] on img at bounding box center [855, 253] width 31 height 12
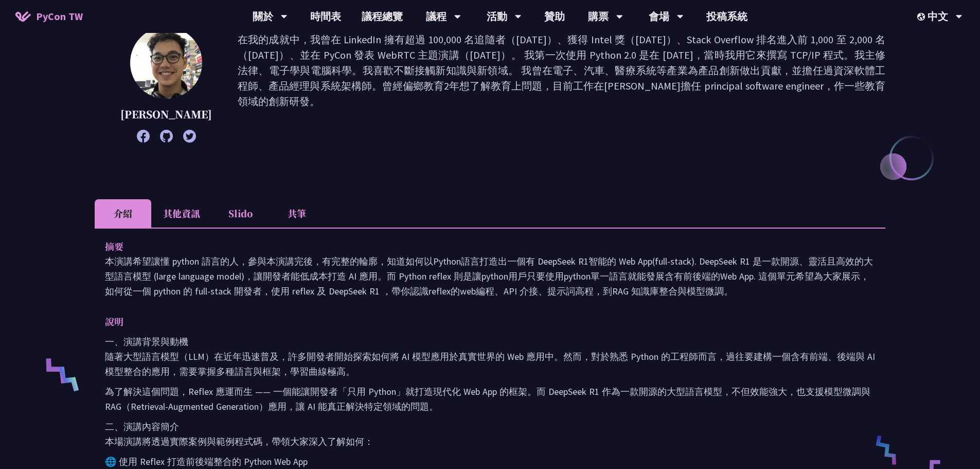
scroll to position [154, 0]
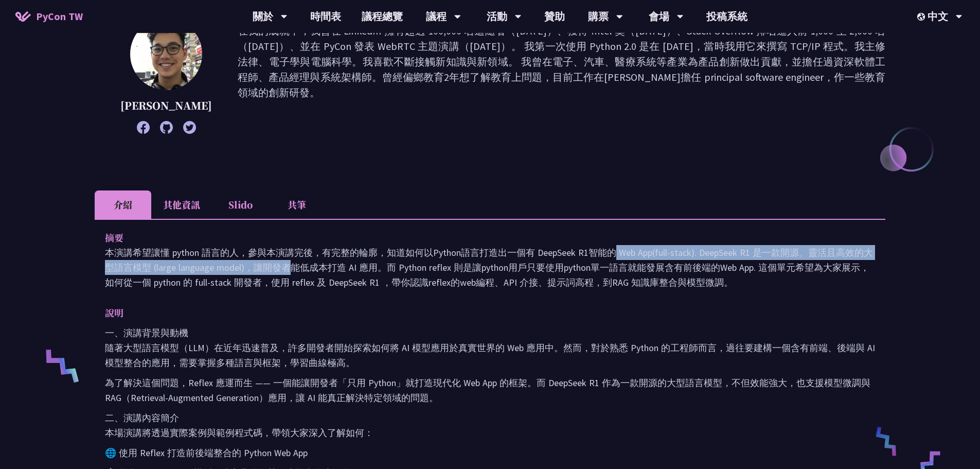
drag, startPoint x: 178, startPoint y: 262, endPoint x: 503, endPoint y: 250, distance: 325.4
click at [486, 246] on p "本演講希望讓懂 python 語言的人，參與本演講完後，有完整的輪廓，知道如何以Python語言打造出一個有 DeepSeek R1智能的 Web App(f…" at bounding box center [490, 267] width 770 height 45
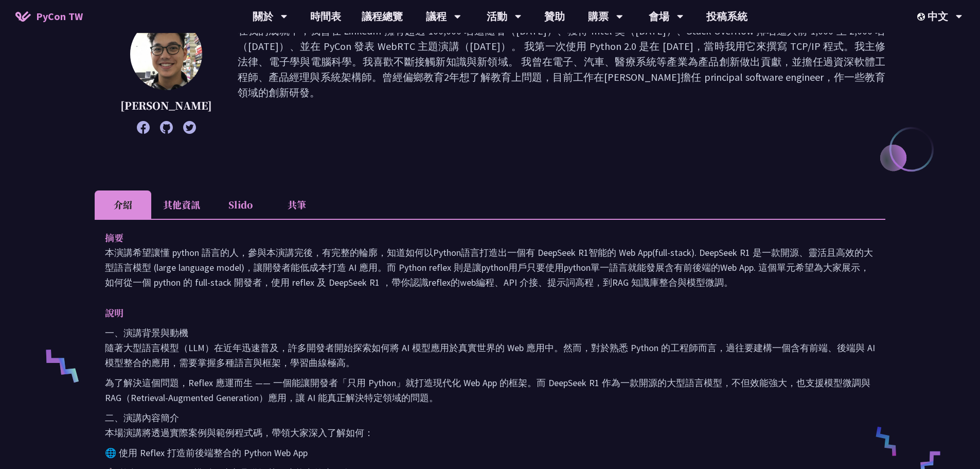
click at [564, 270] on p "本演講希望讓懂 python 語言的人，參與本演講完後，有完整的輪廓，知道如何以Python語言打造出一個有 DeepSeek R1智能的 Web App(f…" at bounding box center [490, 267] width 770 height 45
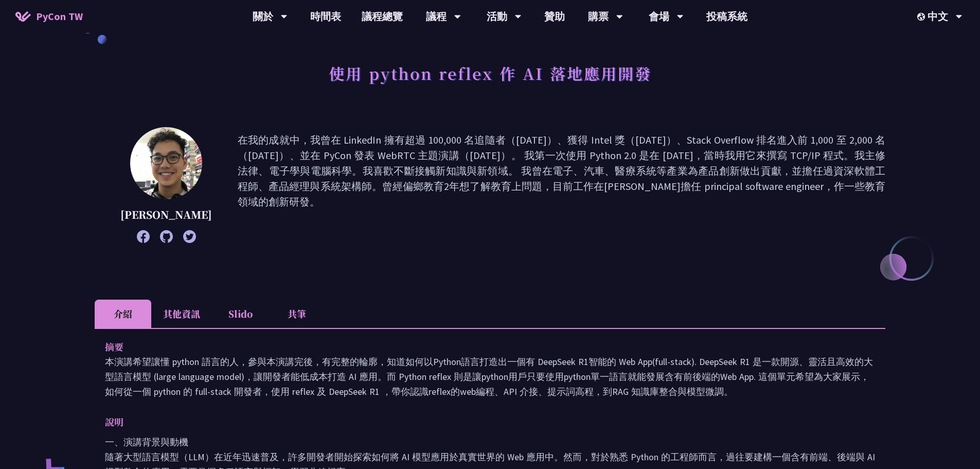
scroll to position [0, 0]
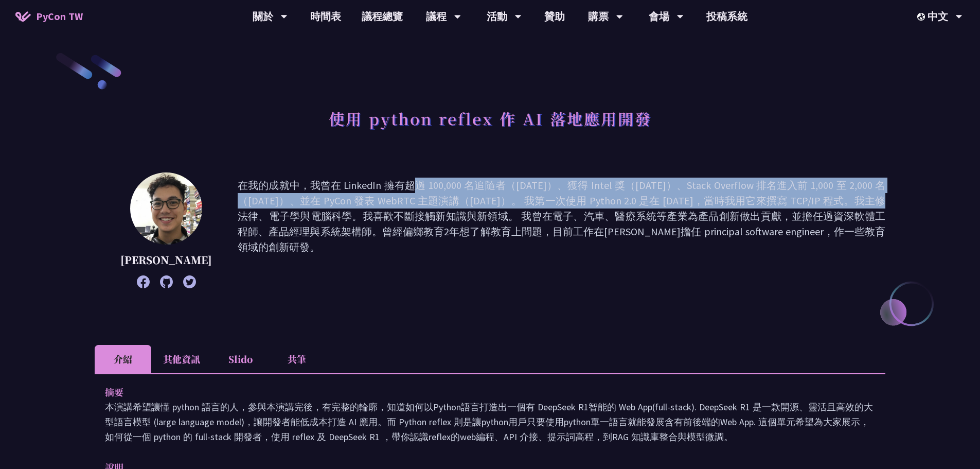
drag, startPoint x: 276, startPoint y: 187, endPoint x: 689, endPoint y: 202, distance: 413.4
click at [695, 201] on p "在我的成就中，我曾在 LinkedIn 擁有超過 100,000 名追隨者（[DATE]）、獲得 Intel 獎（[DATE]）、Stack Overflow…" at bounding box center [562, 230] width 648 height 105
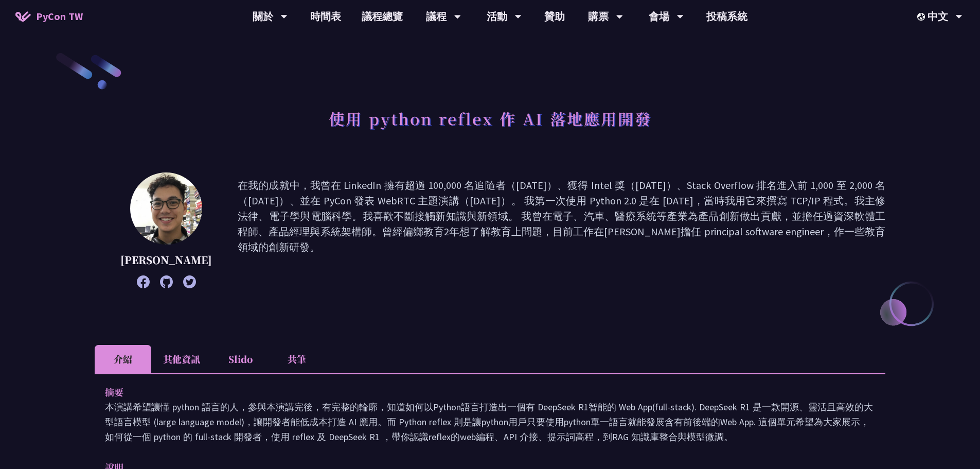
click at [703, 211] on p "在我的成就中，我曾在 LinkedIn 擁有超過 100,000 名追隨者（[DATE]）、獲得 Intel 獎（[DATE]）、Stack Overflow…" at bounding box center [562, 230] width 648 height 105
drag, startPoint x: 715, startPoint y: 207, endPoint x: 853, endPoint y: 204, distance: 137.4
click at [851, 204] on p "在我的成就中，我曾在 LinkedIn 擁有超過 100,000 名追隨者（[DATE]）、獲得 Intel 獎（[DATE]）、Stack Overflow…" at bounding box center [562, 230] width 648 height 105
drag, startPoint x: 863, startPoint y: 210, endPoint x: 828, endPoint y: 211, distance: 35.5
click at [859, 208] on p "在我的成就中，我曾在 LinkedIn 擁有超過 100,000 名追隨者（[DATE]）、獲得 Intel 獎（[DATE]）、Stack Overflow…" at bounding box center [562, 230] width 648 height 105
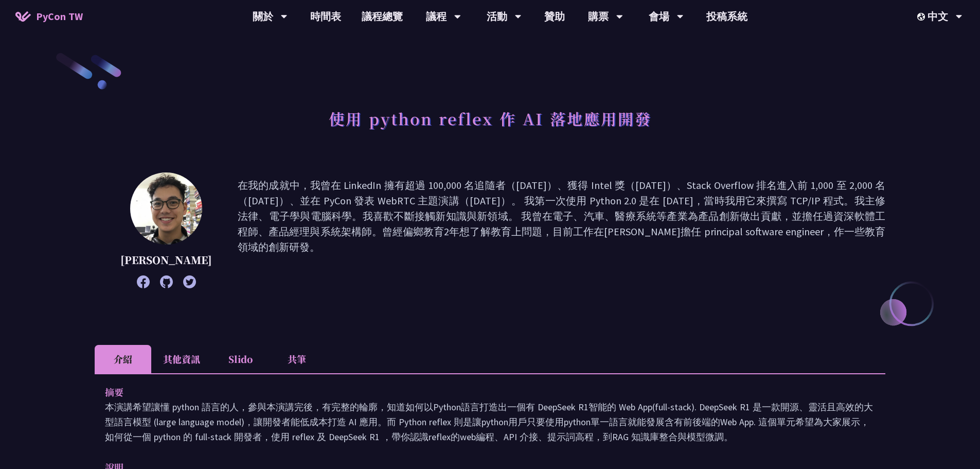
drag, startPoint x: 791, startPoint y: 216, endPoint x: 650, endPoint y: 216, distance: 141.5
click at [786, 215] on p "在我的成就中，我曾在 LinkedIn 擁有超過 100,000 名追隨者（[DATE]）、獲得 Intel 獎（[DATE]）、Stack Overflow…" at bounding box center [562, 230] width 648 height 105
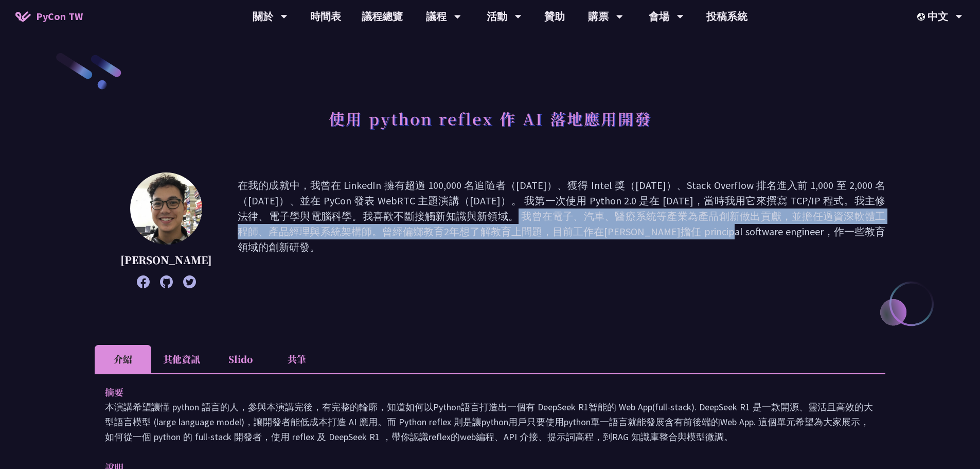
drag, startPoint x: 297, startPoint y: 218, endPoint x: 540, endPoint y: 226, distance: 243.5
click at [540, 226] on p "在我的成就中，我曾在 LinkedIn 擁有超過 100,000 名追隨者（[DATE]）、獲得 Intel 獎（[DATE]）、Stack Overflow…" at bounding box center [562, 230] width 648 height 105
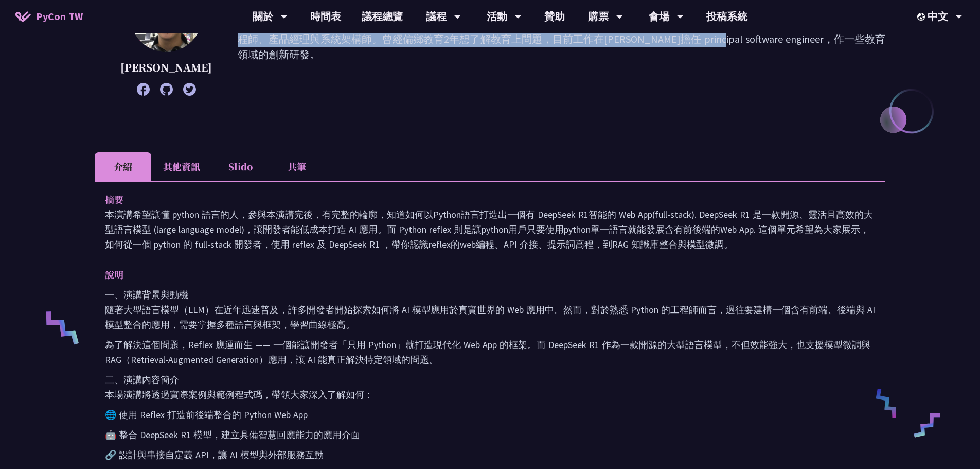
scroll to position [206, 0]
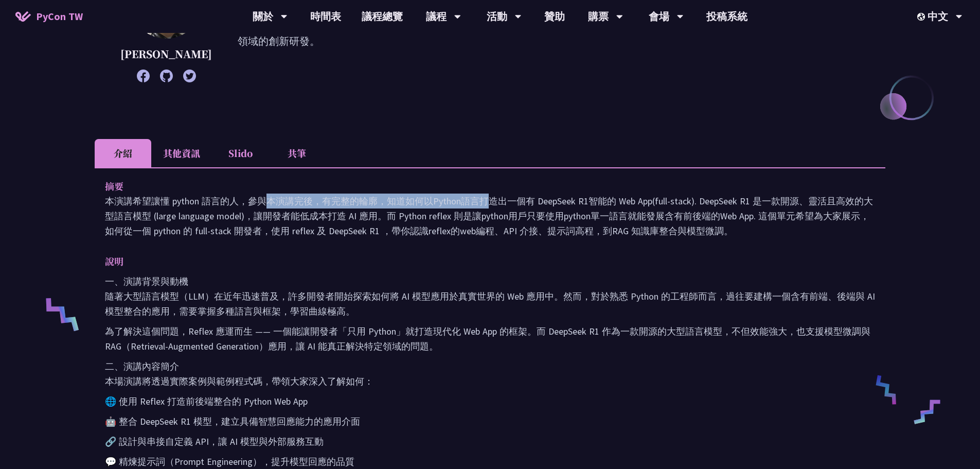
drag, startPoint x: 180, startPoint y: 192, endPoint x: 352, endPoint y: 211, distance: 173.5
click at [335, 202] on p "本演講希望讓懂 python 語言的人，參與本演講完後，有完整的輪廓，知道如何以Python語言打造出一個有 DeepSeek R1智能的 Web App(f…" at bounding box center [490, 215] width 770 height 45
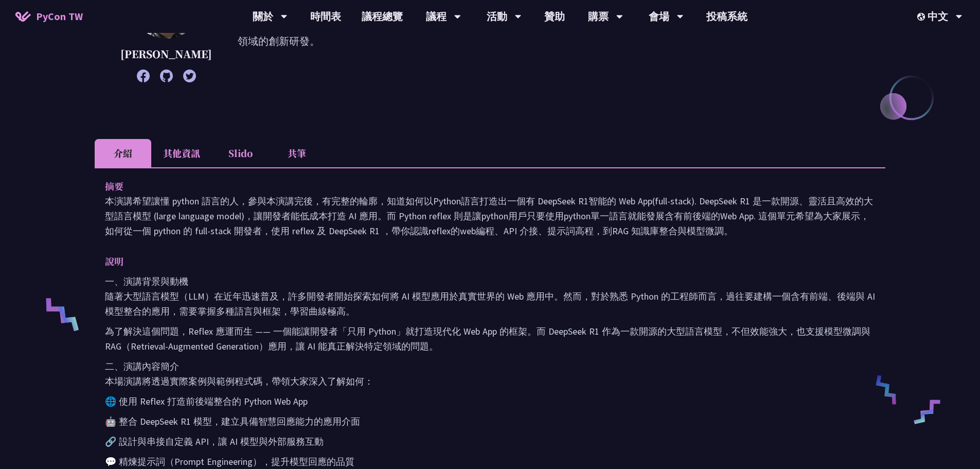
click at [396, 268] on p "說明" at bounding box center [480, 261] width 750 height 15
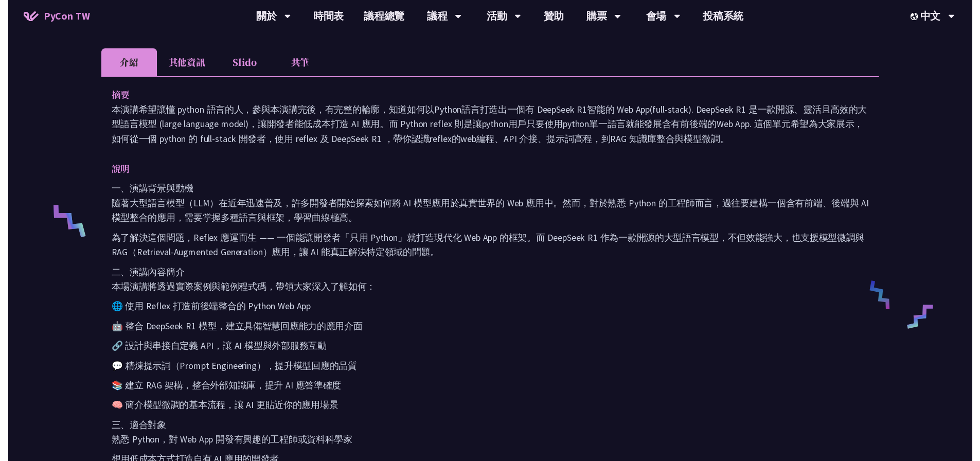
scroll to position [309, 0]
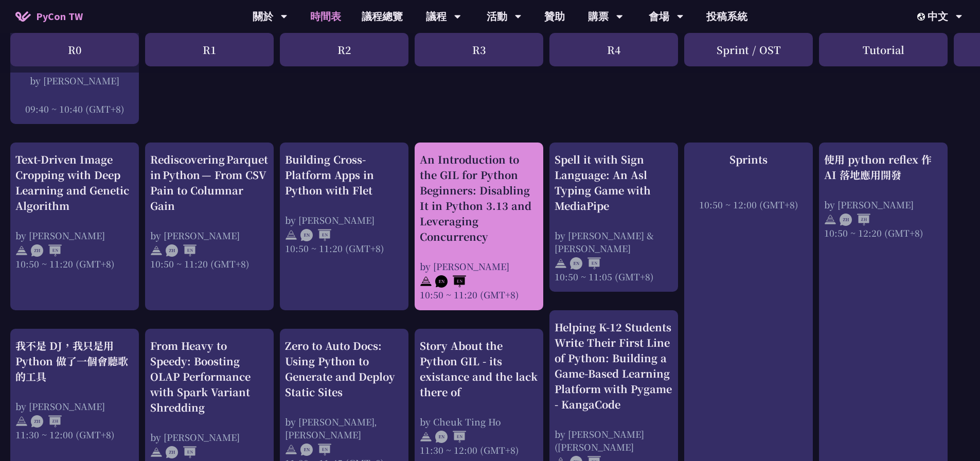
scroll to position [360, 0]
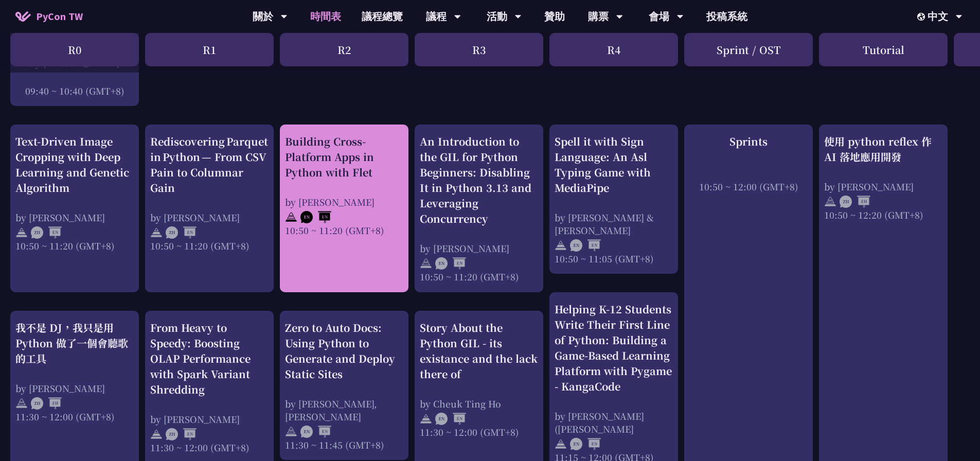
click at [325, 218] on img at bounding box center [315, 217] width 31 height 12
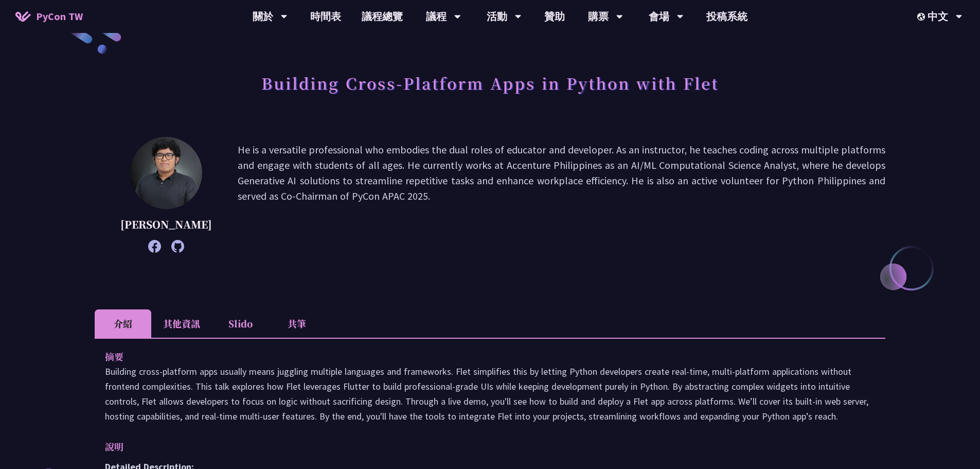
scroll to position [51, 0]
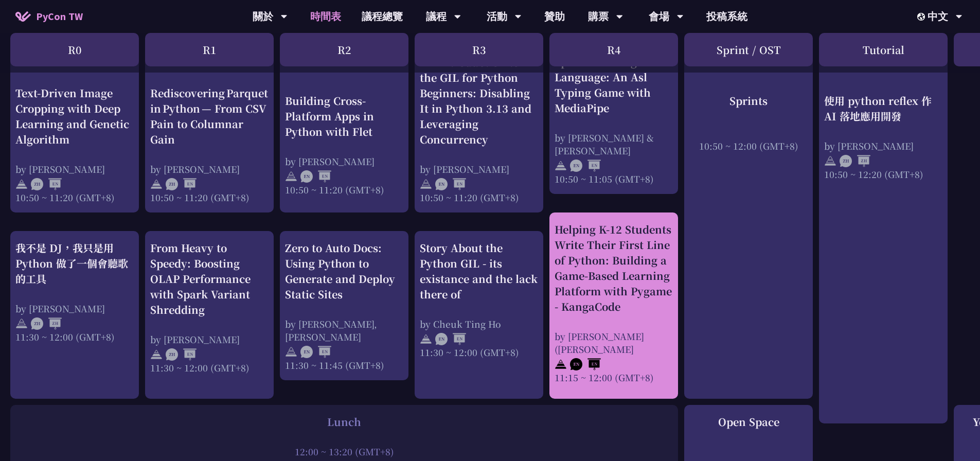
scroll to position [515, 0]
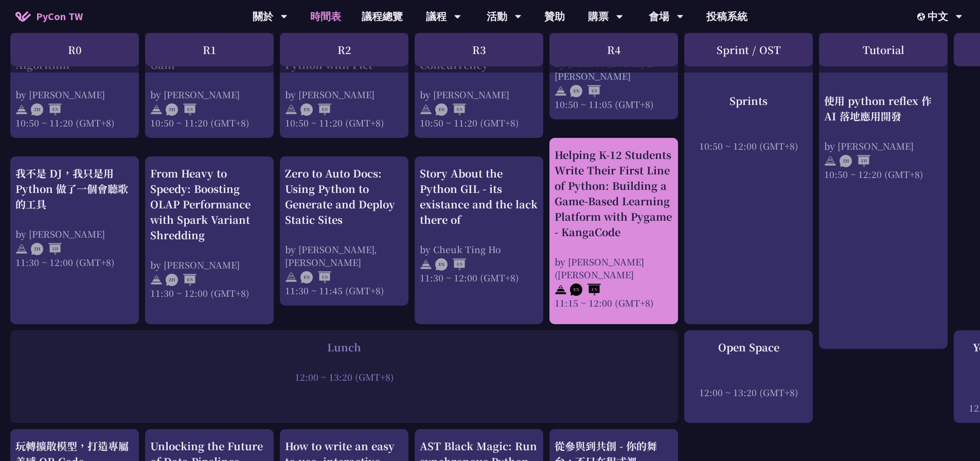
click at [589, 283] on img at bounding box center [585, 289] width 31 height 12
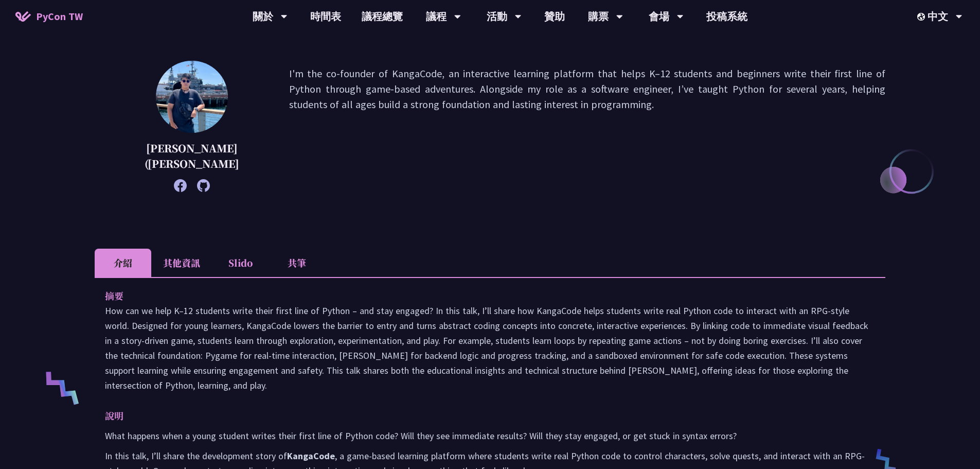
scroll to position [154, 0]
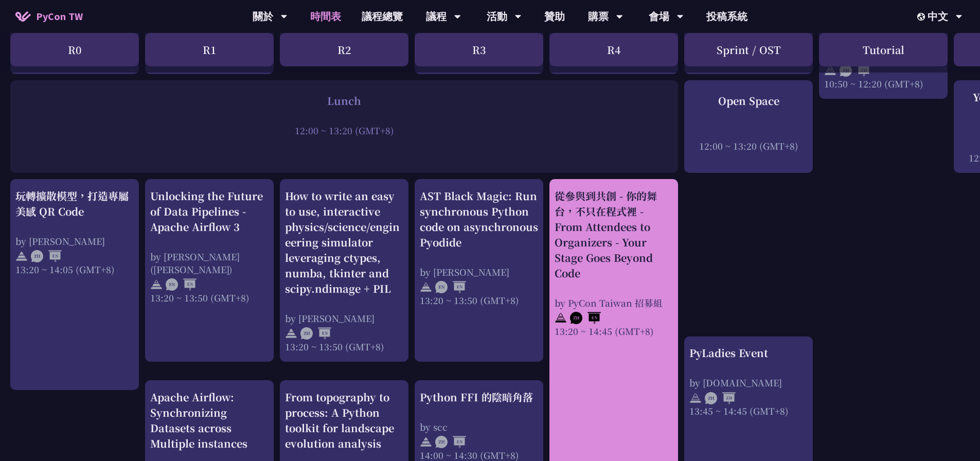
scroll to position [823, 0]
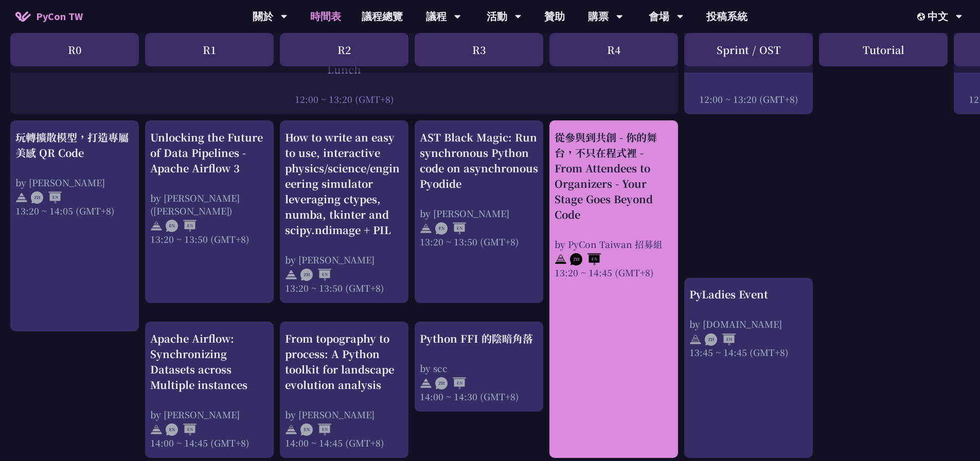
click at [590, 257] on img at bounding box center [585, 259] width 31 height 12
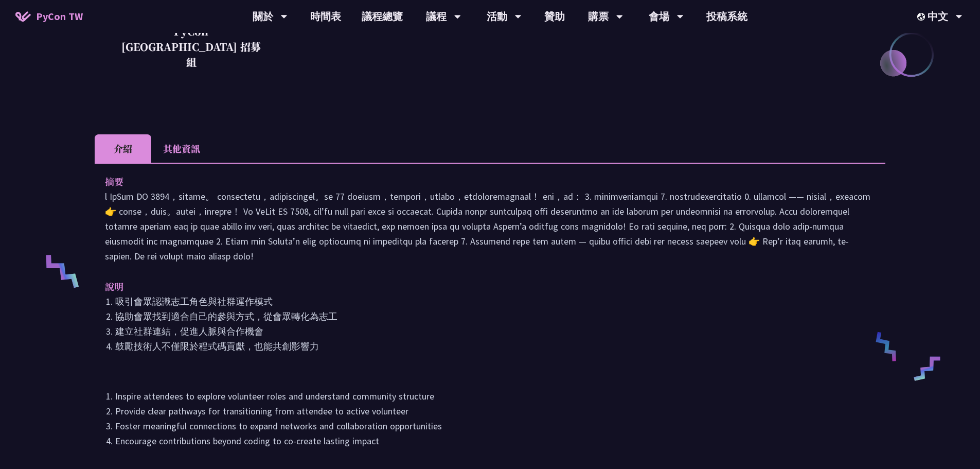
scroll to position [257, 0]
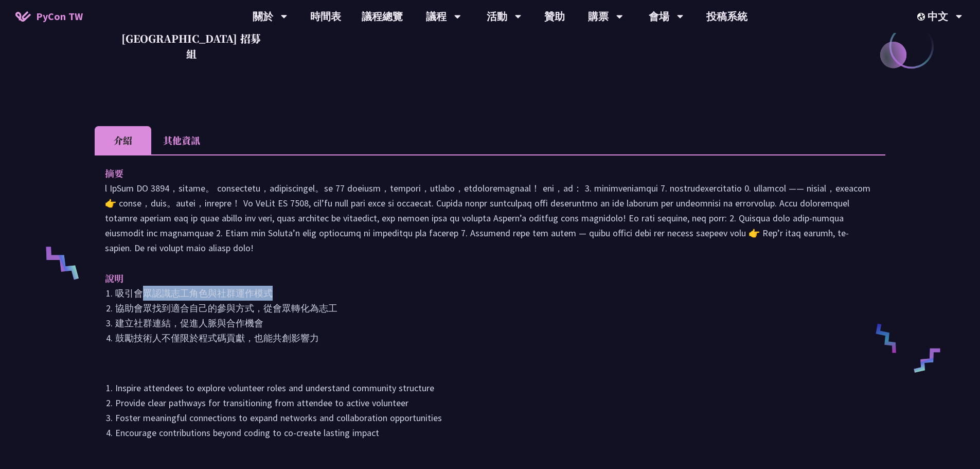
drag, startPoint x: 143, startPoint y: 296, endPoint x: 304, endPoint y: 302, distance: 161.7
click at [278, 299] on li "吸引會眾認識志工角色與社群運作模式" at bounding box center [495, 293] width 760 height 15
click at [351, 311] on li "協助會眾找到適合自己的參與方式，從會眾轉化為志工" at bounding box center [495, 307] width 760 height 15
drag, startPoint x: 139, startPoint y: 306, endPoint x: 296, endPoint y: 309, distance: 157.0
click at [293, 309] on li "協助會眾找到適合自己的參與方式，從會眾轉化為志工" at bounding box center [495, 307] width 760 height 15
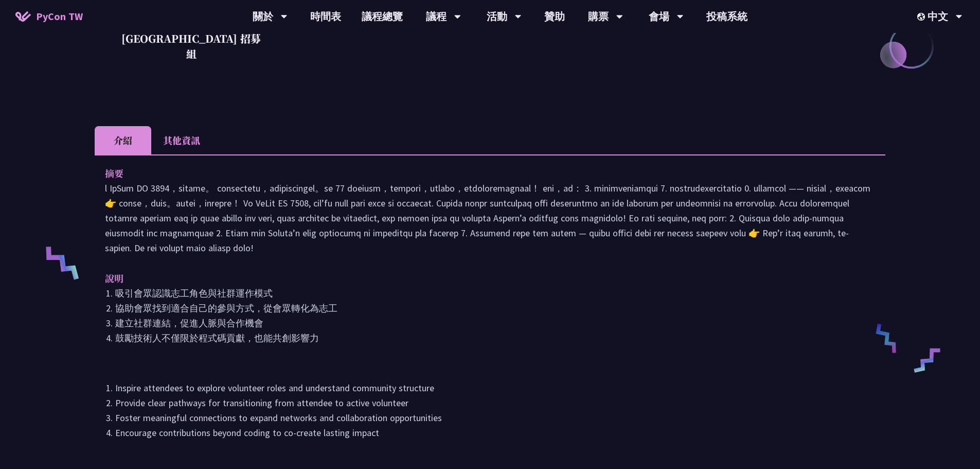
click at [387, 329] on li "建立社群連結，促進人脈與合作機會" at bounding box center [495, 322] width 760 height 15
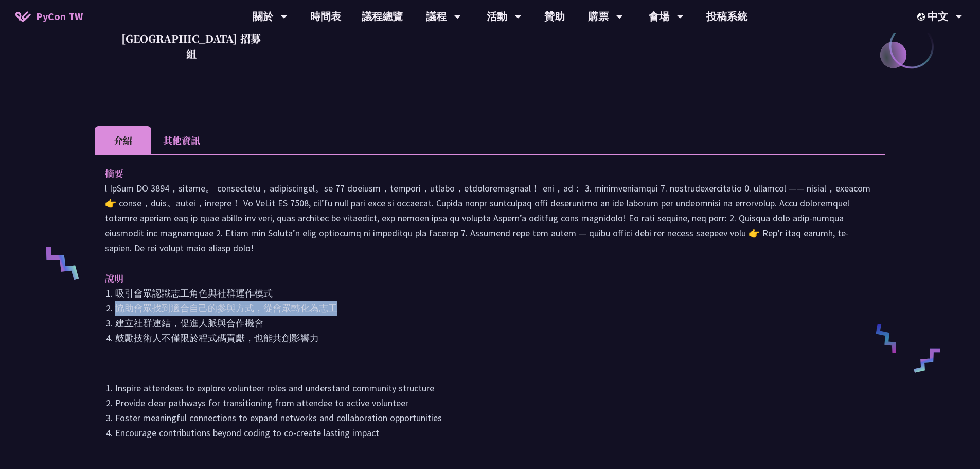
drag, startPoint x: 117, startPoint y: 313, endPoint x: 367, endPoint y: 311, distance: 250.1
click at [359, 310] on li "協助會眾找到適合自己的參與方式，從會眾轉化為志工" at bounding box center [495, 307] width 760 height 15
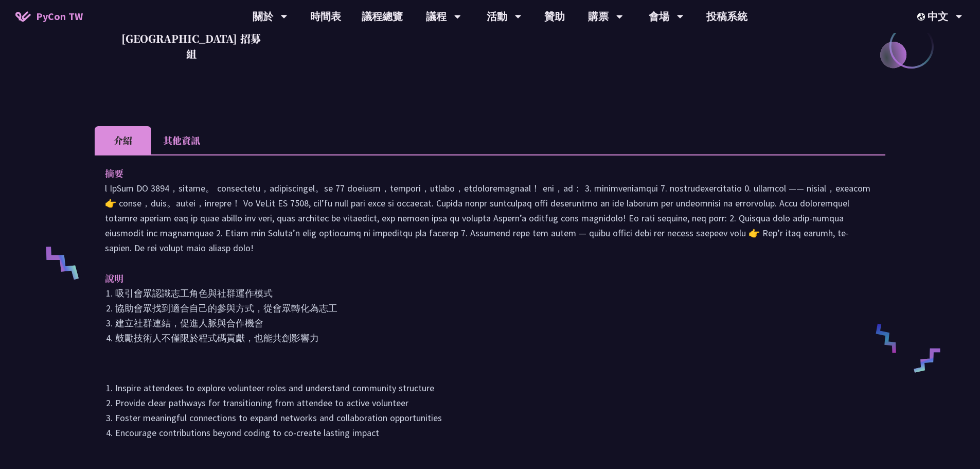
click at [418, 330] on li "鼓勵技術人不僅限於程式碼貢獻，也能共創影響力" at bounding box center [495, 337] width 760 height 15
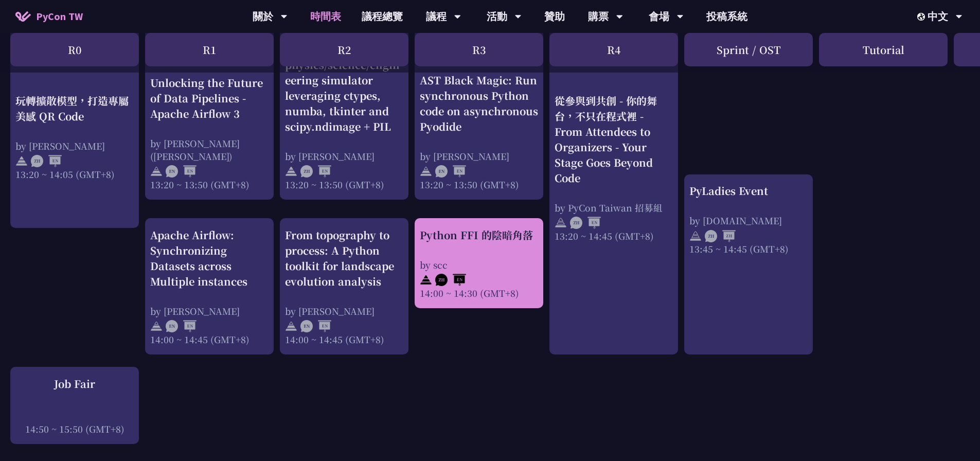
scroll to position [926, 0]
click at [457, 279] on img at bounding box center [450, 280] width 31 height 12
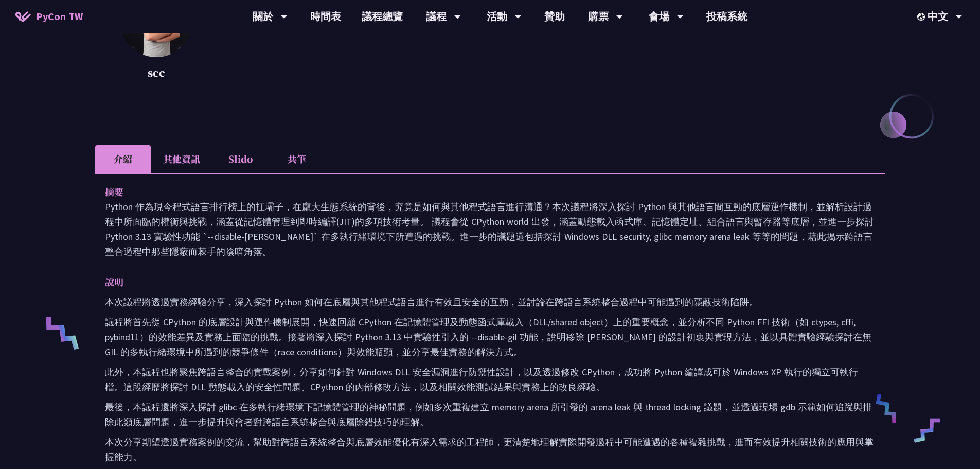
scroll to position [206, 0]
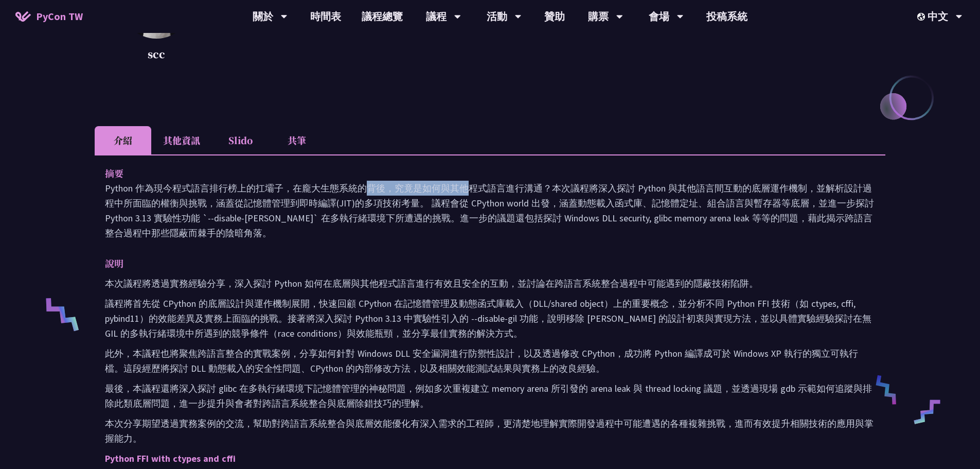
drag, startPoint x: 173, startPoint y: 194, endPoint x: 273, endPoint y: 189, distance: 100.5
click at [273, 189] on p "Python 作為現今程式語言排行榜上的扛壩子，在龐大生態系統的背後，究竟是如何與其他程式語言進行溝通？本次議程將深入探討 Python 與其他語言間互動的底…" at bounding box center [490, 211] width 770 height 60
click at [229, 211] on p "Python 作為現今程式語言排行榜上的扛壩子，在龐大生態系統的背後，究竟是如何與其他程式語言進行溝通？本次議程將深入探討 Python 與其他語言間互動的底…" at bounding box center [490, 211] width 770 height 60
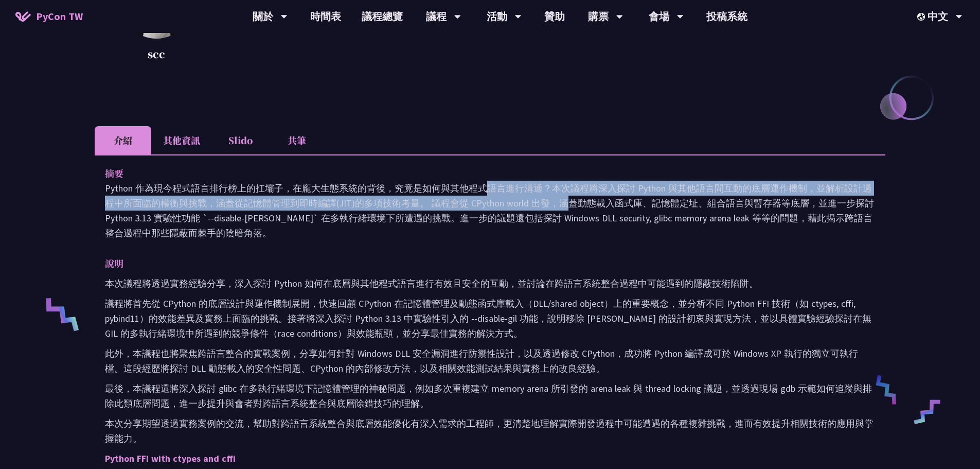
drag, startPoint x: 296, startPoint y: 192, endPoint x: 448, endPoint y: 199, distance: 151.9
click at [448, 199] on p "Python 作為現今程式語言排行榜上的扛壩子，在龐大生態系統的背後，究竟是如何與其他程式語言進行溝通？本次議程將深入探討 Python 與其他語言間互動的底…" at bounding box center [490, 211] width 770 height 60
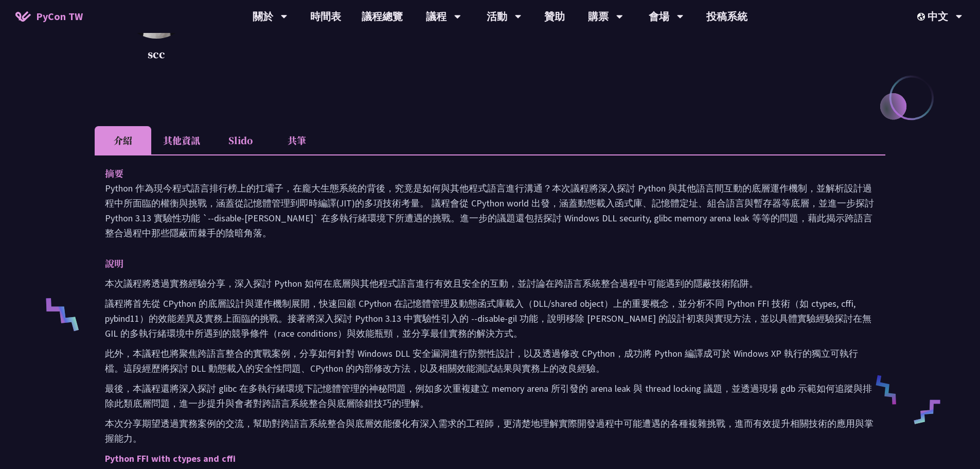
click at [489, 208] on p "Python 作為現今程式語言排行榜上的扛壩子，在龐大生態系統的背後，究竟是如何與其他程式語言進行溝通？本次議程將深入探討 Python 與其他語言間互動的底…" at bounding box center [490, 211] width 770 height 60
drag, startPoint x: 475, startPoint y: 200, endPoint x: 813, endPoint y: 177, distance: 339.3
click at [752, 174] on div "摘要 Python 作為現今程式語言排行榜上的扛壩子，在龐大生態系統的背後，究竟是如何與其他程式語言進行溝通？本次議程將深入探討 Python 與其他語言間互…" at bounding box center [490, 203] width 770 height 75
click at [800, 193] on p "Python 作為現今程式語言排行榜上的扛壩子，在龐大生態系統的背後，究竟是如何與其他程式語言進行溝通？本次議程將深入探討 Python 與其他語言間互動的底…" at bounding box center [490, 211] width 770 height 60
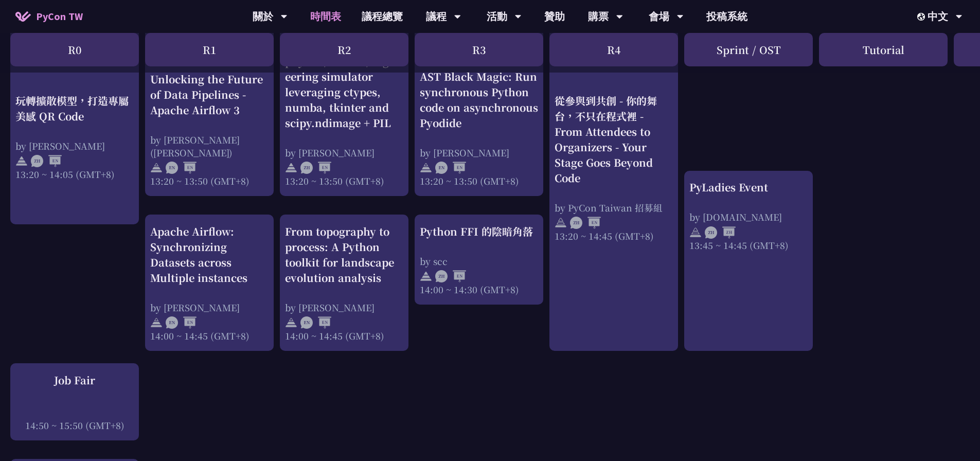
scroll to position [875, 0]
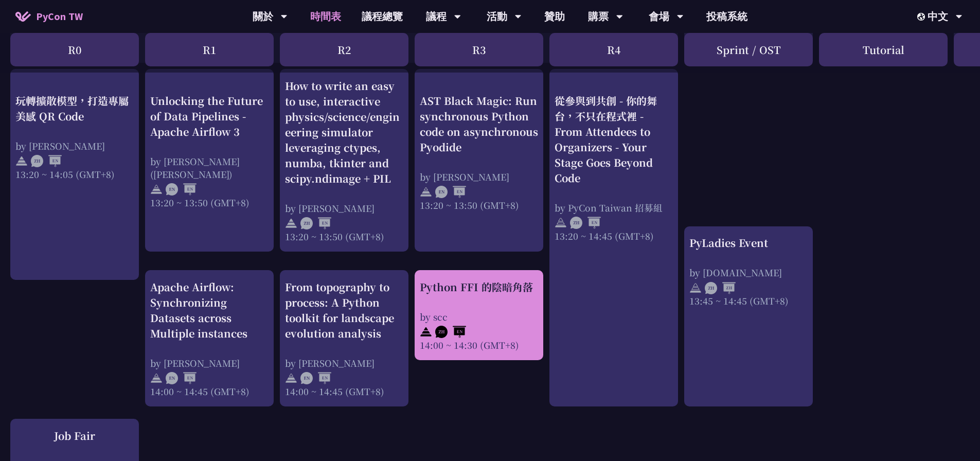
click at [473, 291] on div "Python FFI 的陰暗角落" at bounding box center [479, 286] width 118 height 15
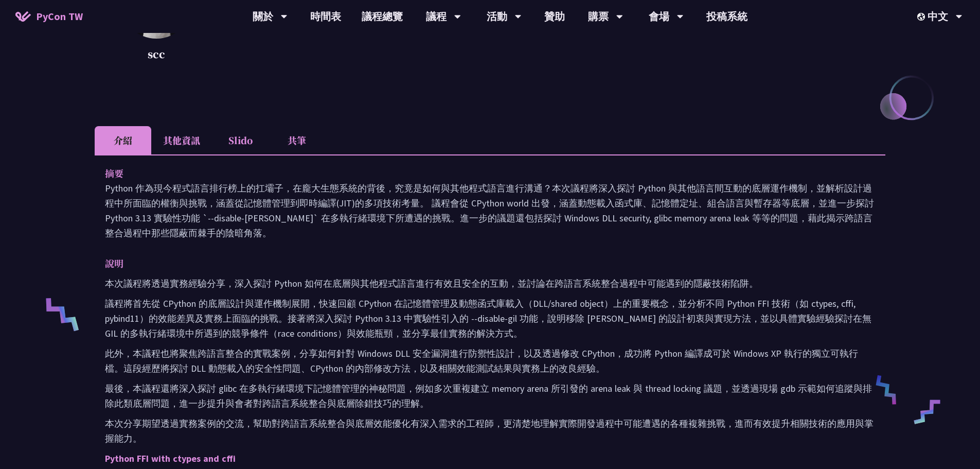
scroll to position [257, 0]
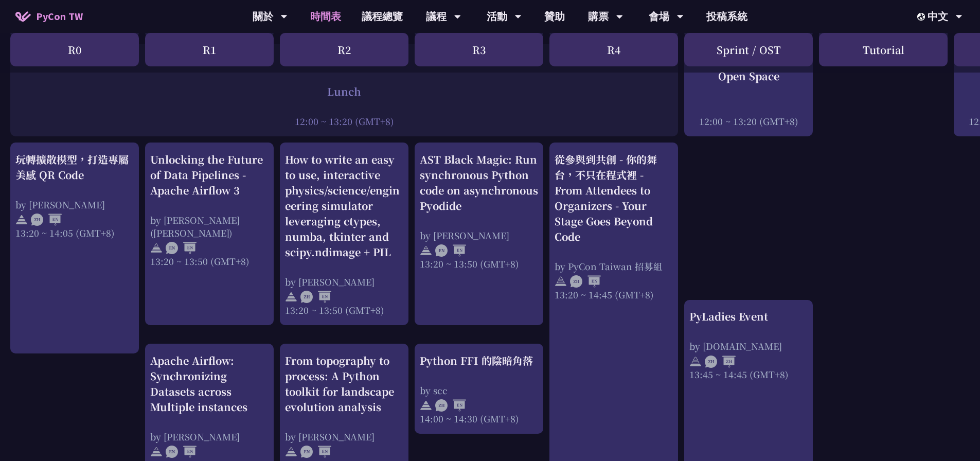
scroll to position [772, 0]
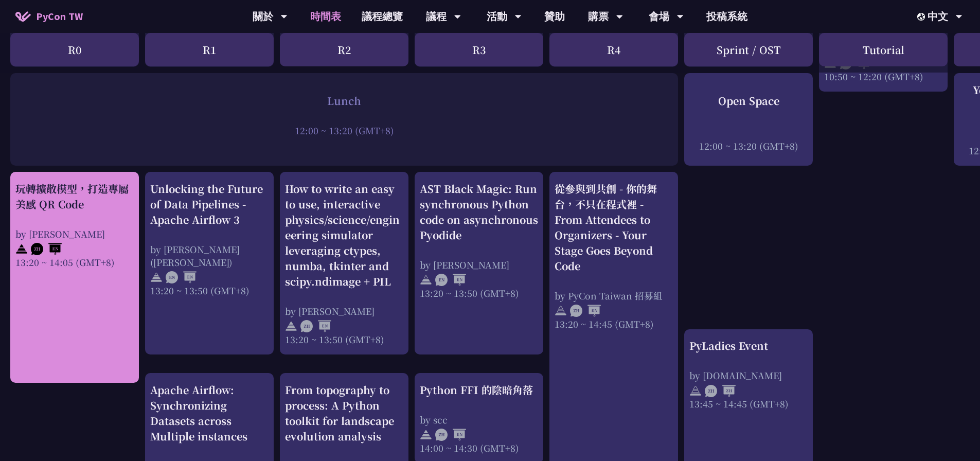
click at [40, 247] on img at bounding box center [46, 249] width 31 height 12
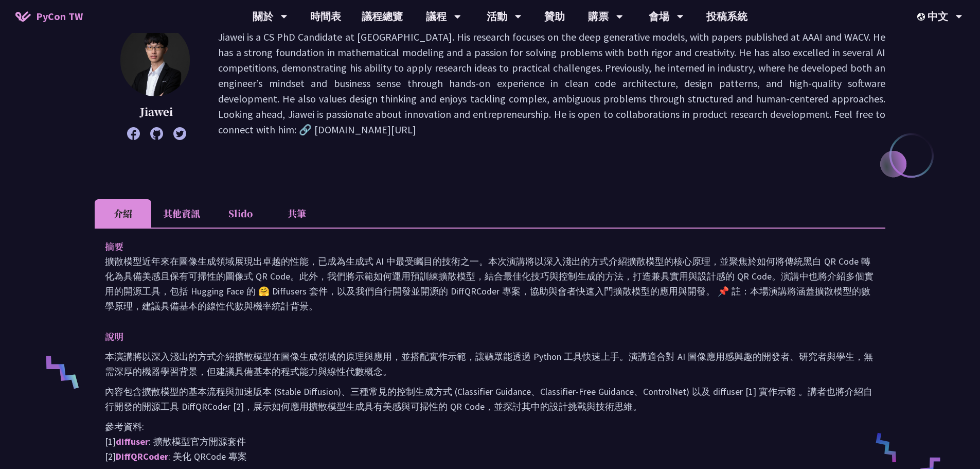
scroll to position [154, 0]
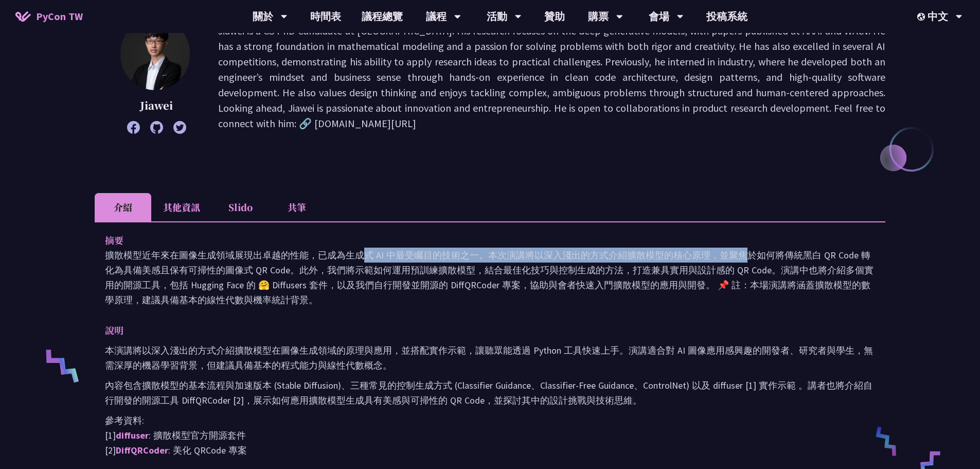
drag, startPoint x: 274, startPoint y: 257, endPoint x: 584, endPoint y: 264, distance: 310.3
click at [562, 261] on p "擴散模型近年來在圖像生成領域展現出卓越的性能，已成為生成式 AI 中最受矚目的技術之一。本次演講將以深入淺出的方式介紹擴散模型的核心原理，並聚焦於如何將傳統黑…" at bounding box center [490, 277] width 770 height 60
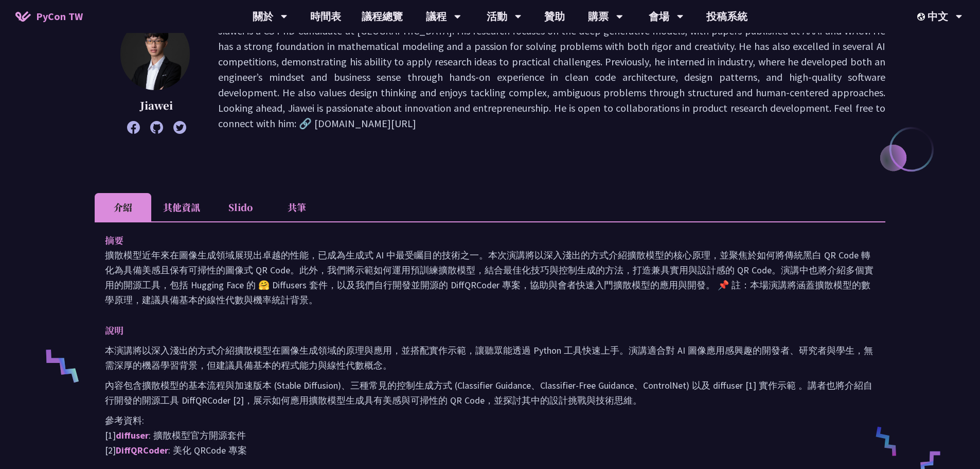
click at [610, 273] on p "擴散模型近年來在圖像生成領域展現出卓越的性能，已成為生成式 AI 中最受矚目的技術之一。本次演講將以深入淺出的方式介紹擴散模型的核心原理，並聚焦於如何將傳統黑…" at bounding box center [490, 277] width 770 height 60
drag, startPoint x: 291, startPoint y: 280, endPoint x: 560, endPoint y: 281, distance: 269.6
click at [564, 282] on p "擴散模型近年來在圖像生成領域展現出卓越的性能，已成為生成式 AI 中最受矚目的技術之一。本次演講將以深入淺出的方式介紹擴散模型的核心原理，並聚焦於如何將傳統黑…" at bounding box center [490, 277] width 770 height 60
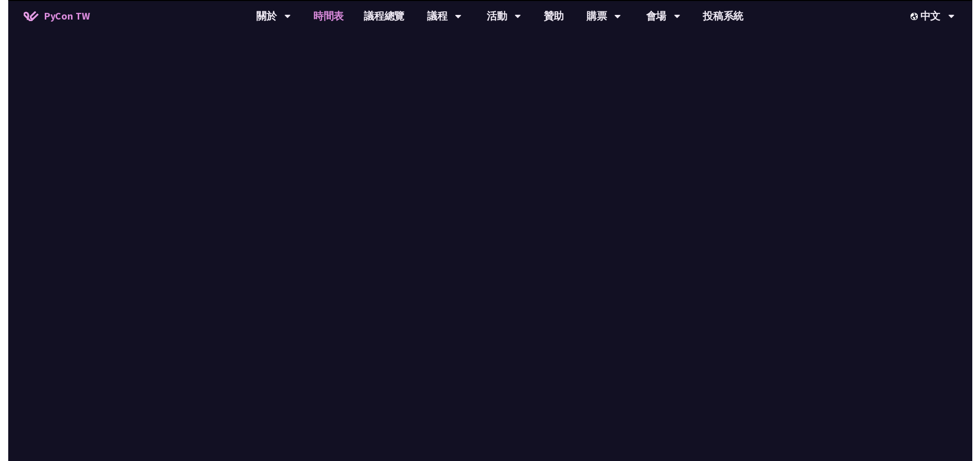
scroll to position [772, 0]
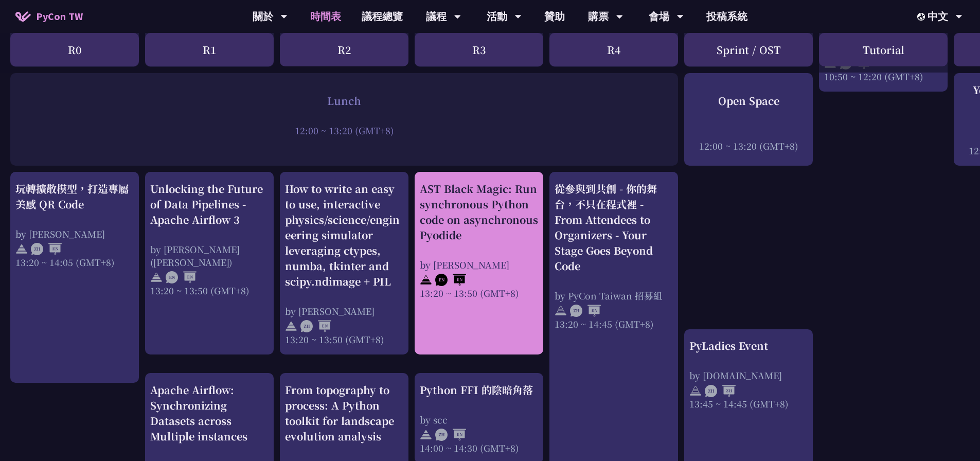
click at [456, 268] on div "by [PERSON_NAME]" at bounding box center [479, 264] width 118 height 13
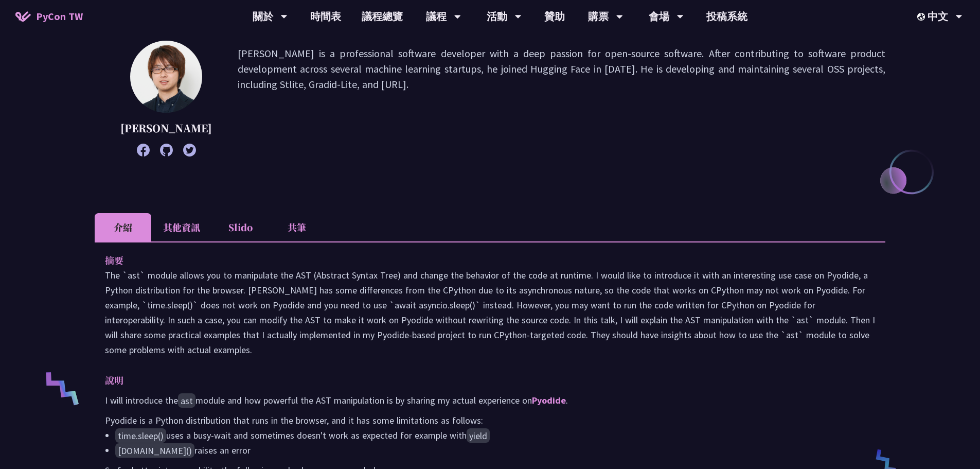
scroll to position [154, 0]
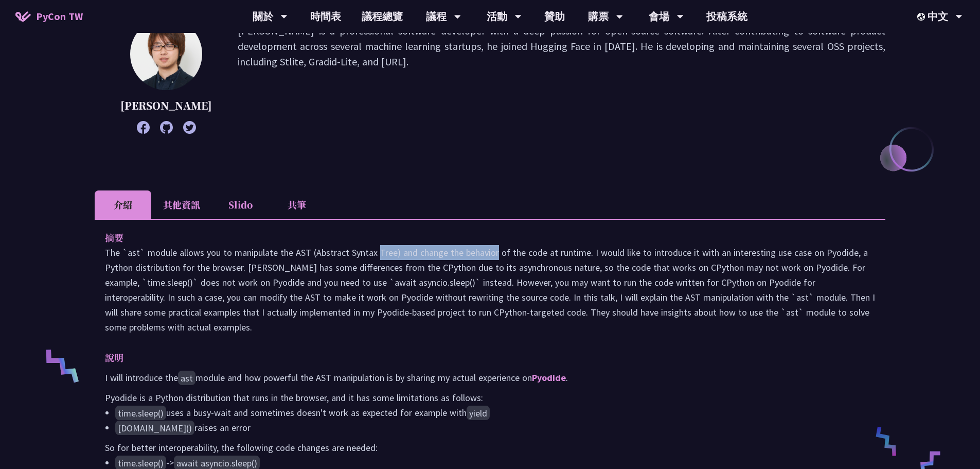
drag, startPoint x: 338, startPoint y: 271, endPoint x: 410, endPoint y: 272, distance: 72.0
click at [410, 272] on p "The `ast` module allows you to manipulate the AST (Abstract Syntax Tree) and ch…" at bounding box center [490, 290] width 770 height 90
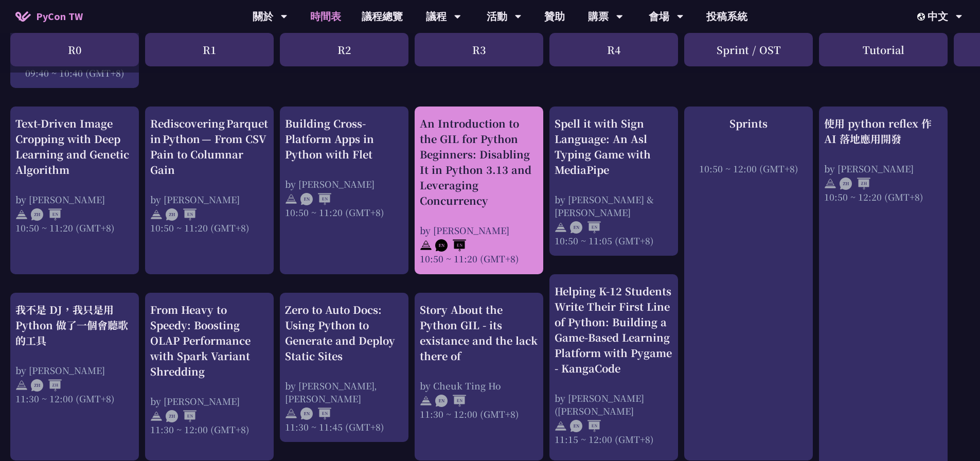
scroll to position [360, 0]
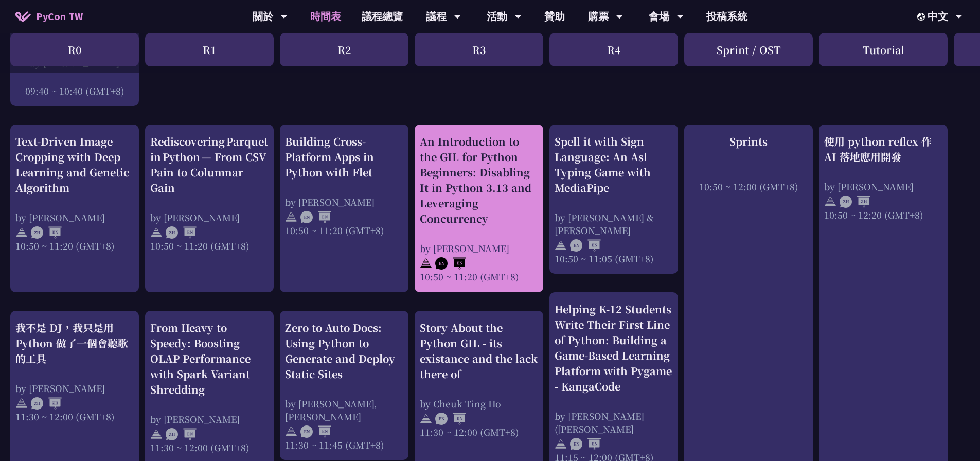
click at [451, 265] on img at bounding box center [450, 263] width 31 height 12
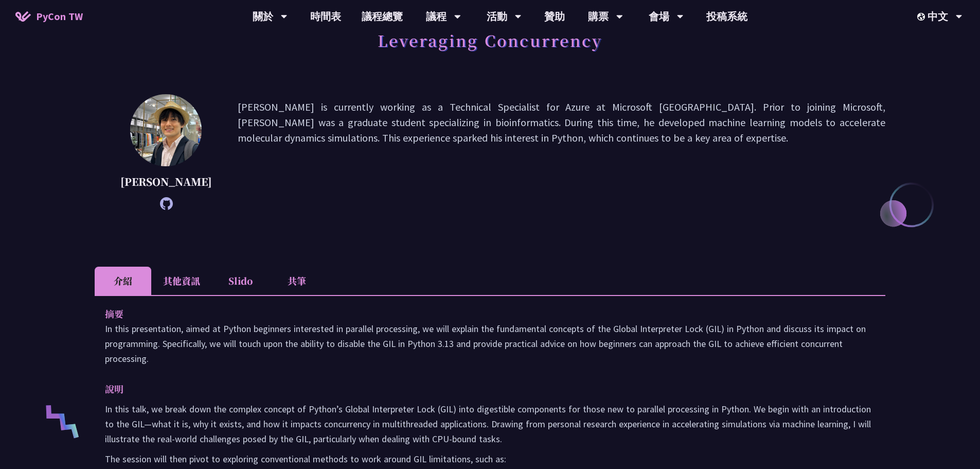
scroll to position [103, 0]
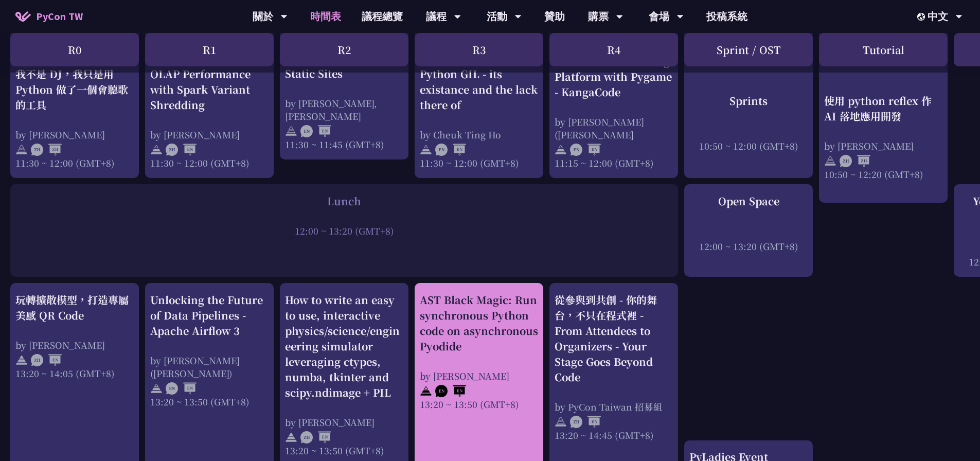
scroll to position [669, 0]
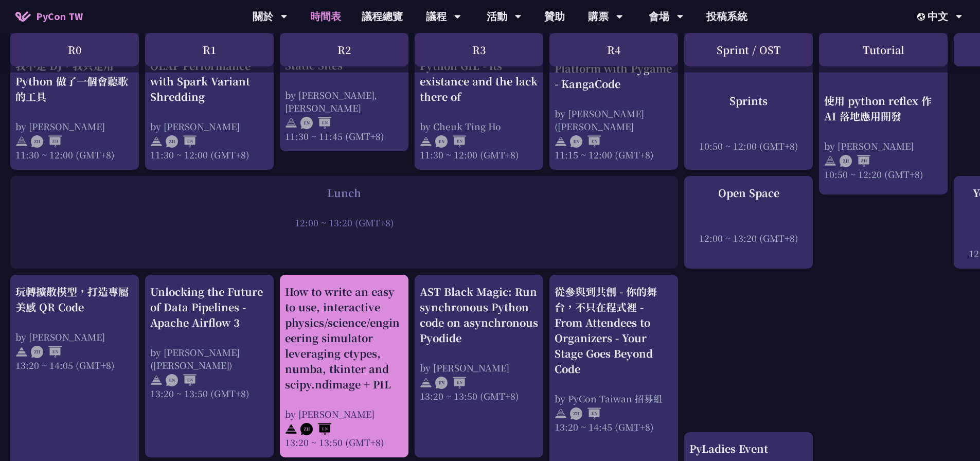
click at [364, 358] on div "How to write an easy to use, interactive physics/science/engineering simulator …" at bounding box center [344, 338] width 118 height 108
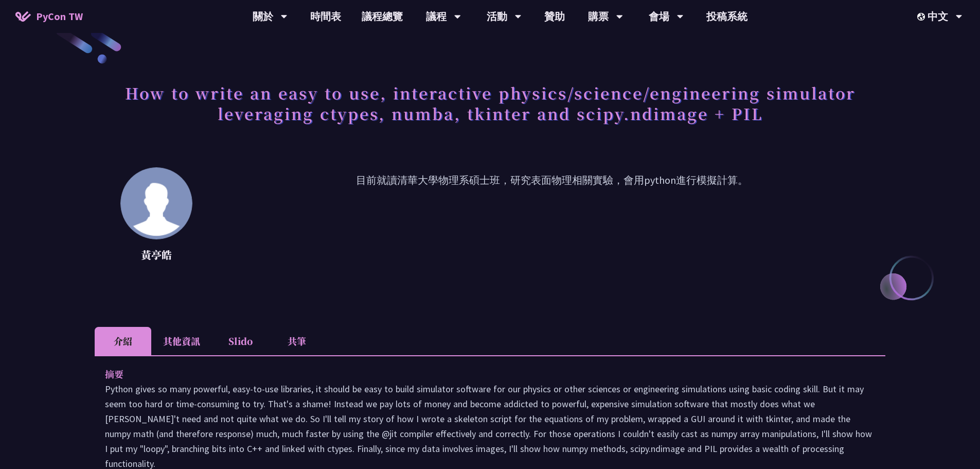
scroll to position [51, 0]
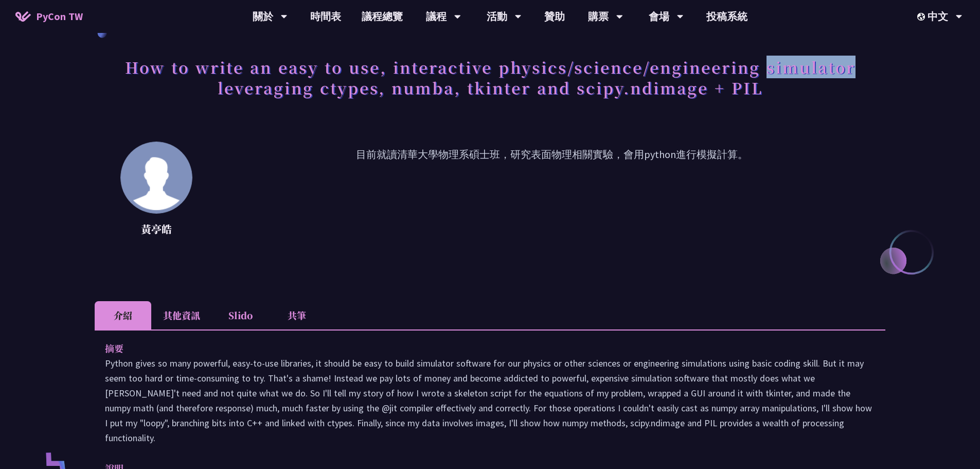
drag, startPoint x: 766, startPoint y: 69, endPoint x: 877, endPoint y: 71, distance: 111.7
click at [877, 71] on h1 "How to write an easy to use, interactive physics/science/engineering simulator …" at bounding box center [490, 76] width 791 height 51
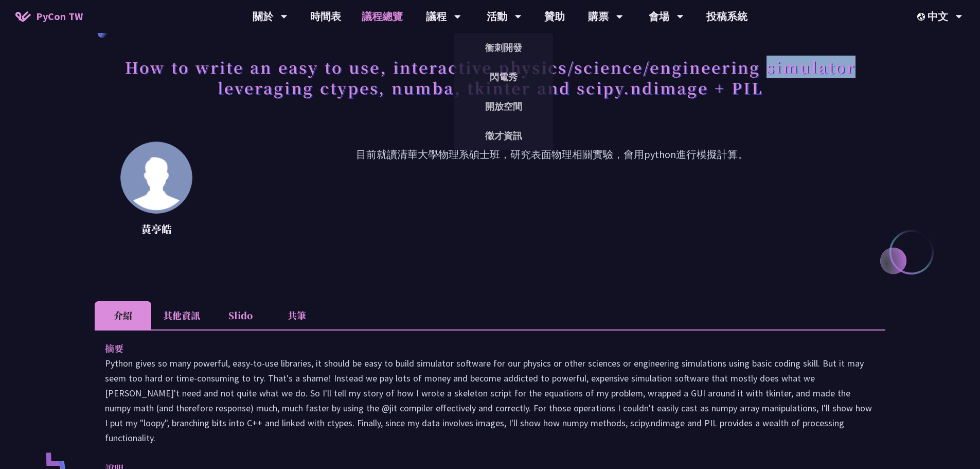
copy h1 "simulator"
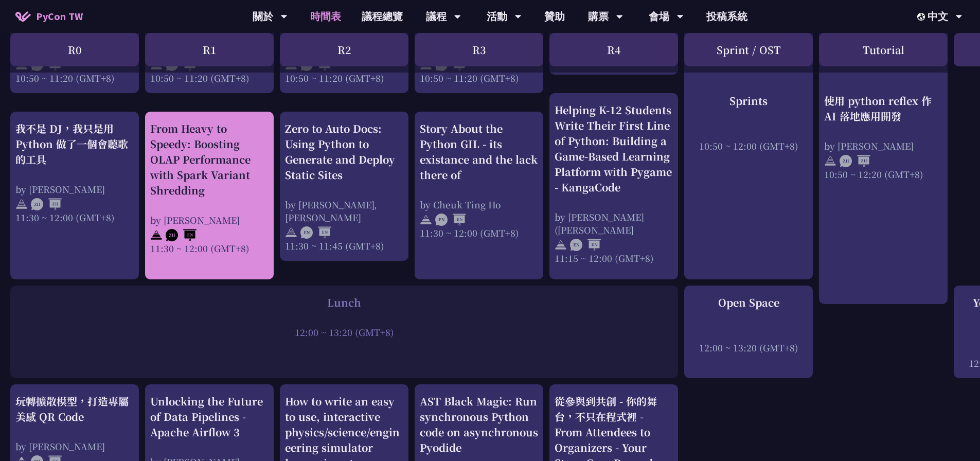
scroll to position [463, 0]
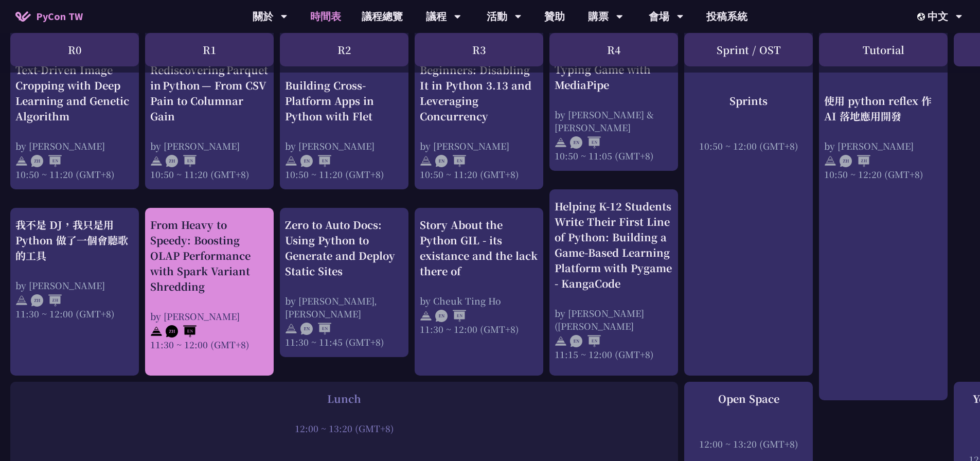
click at [170, 327] on img at bounding box center [181, 331] width 31 height 12
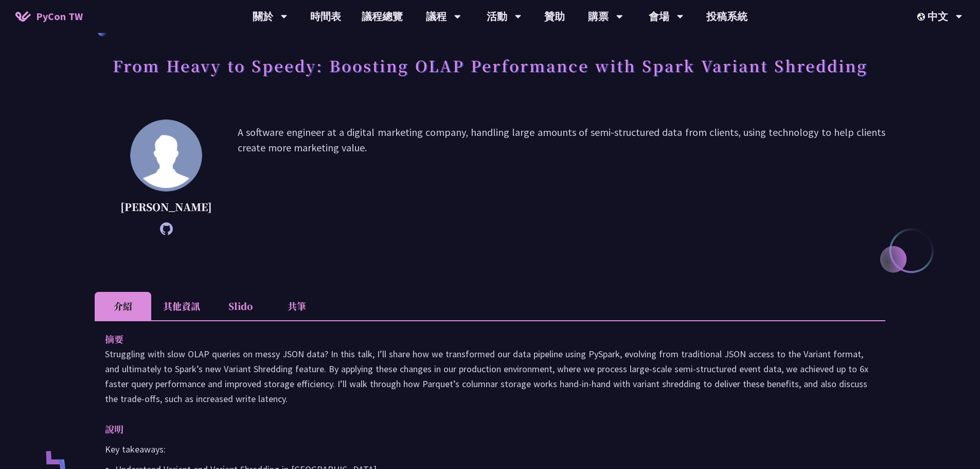
scroll to position [51, 0]
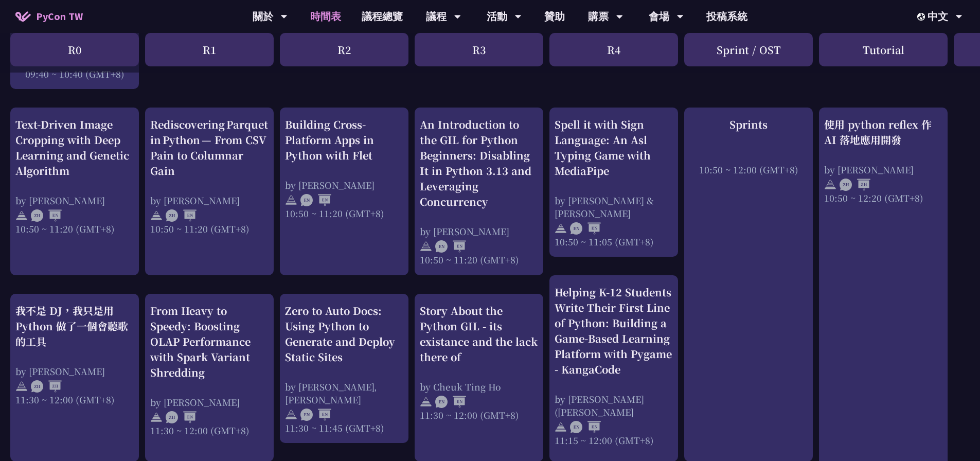
scroll to position [360, 0]
